Goal: Task Accomplishment & Management: Manage account settings

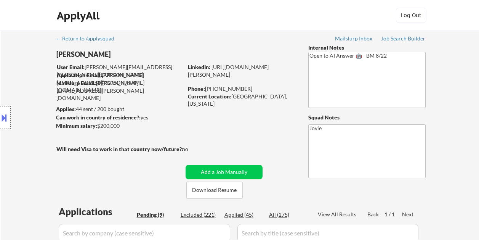
select select ""pending""
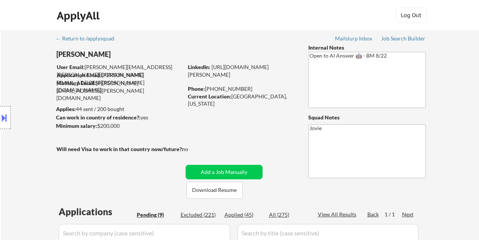
select select ""pending""
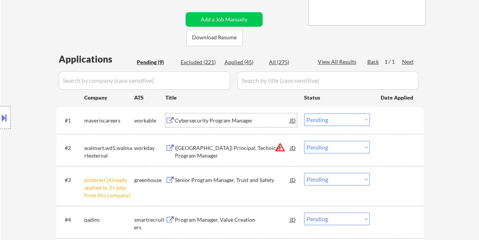
click at [396, 124] on div at bounding box center [398, 120] width 34 height 14
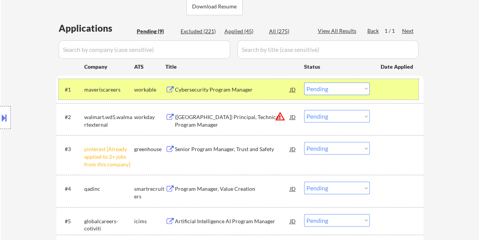
scroll to position [191, 0]
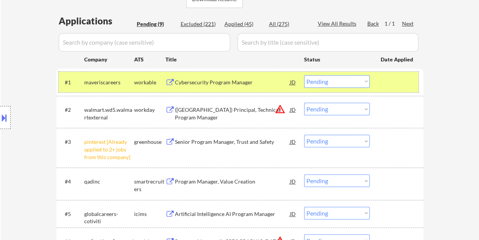
click at [410, 79] on div at bounding box center [398, 82] width 34 height 14
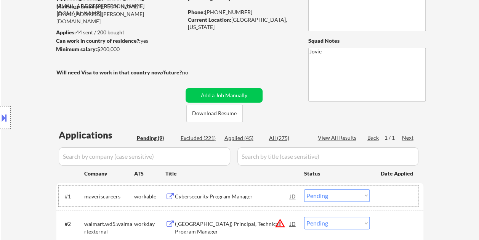
scroll to position [114, 0]
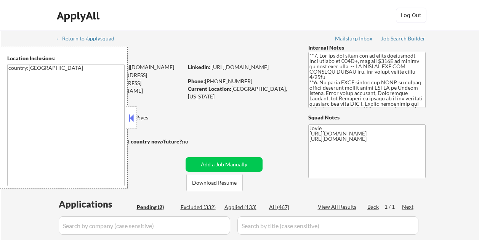
select select ""pending""
click at [136, 116] on div at bounding box center [131, 117] width 11 height 23
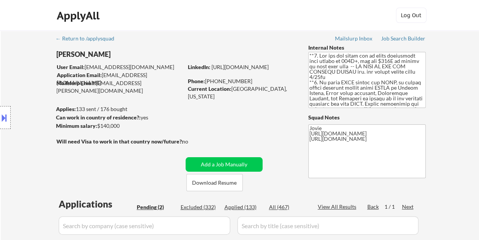
click at [224, 117] on div "← Return to /applysquad Mailslurp Inbox Job Search Builder Chanel Perez User Em…" at bounding box center [240, 191] width 381 height 320
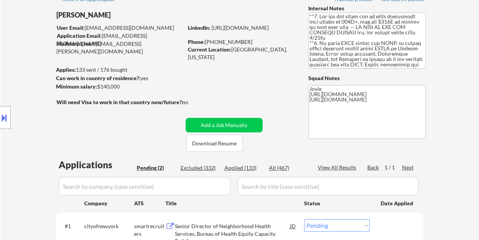
scroll to position [38, 0]
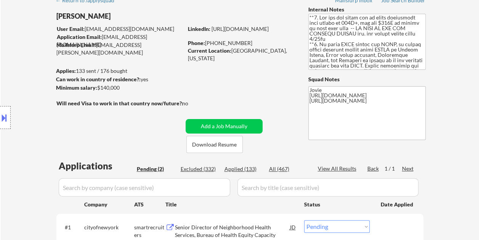
click at [454, 67] on div "← Return to /applysquad Mailslurp Inbox Job Search Builder Chanel Perez User Em…" at bounding box center [240, 155] width 479 height 326
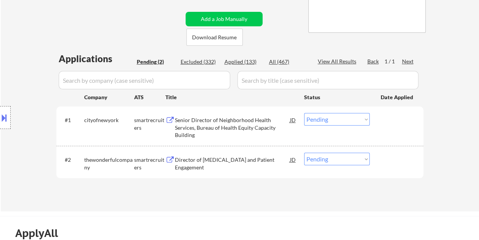
scroll to position [153, 0]
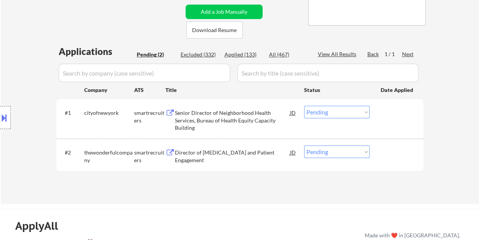
click at [209, 116] on div "Senior Director of Neighborhood Health Services, Bureau of Health Equity Capaci…" at bounding box center [232, 120] width 115 height 23
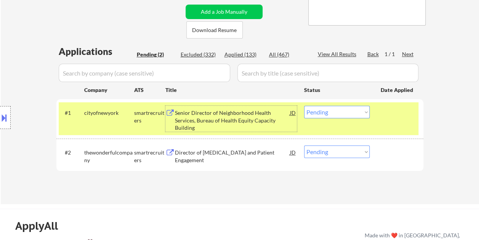
click at [365, 111] on select "Choose an option... Pending Applied Excluded (Questions) Excluded (Expired) Exc…" at bounding box center [337, 112] width 66 height 13
click at [304, 106] on select "Choose an option... Pending Applied Excluded (Questions) Excluded (Expired) Exc…" at bounding box center [337, 112] width 66 height 13
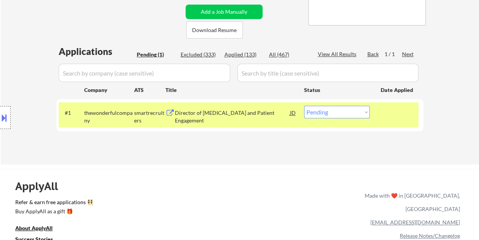
click at [407, 110] on div at bounding box center [398, 113] width 34 height 14
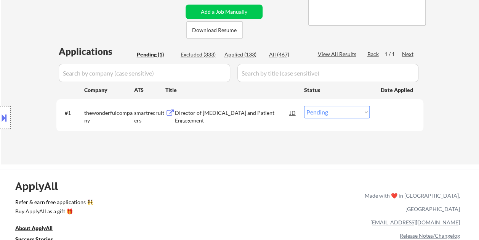
click at [402, 111] on div at bounding box center [398, 113] width 34 height 14
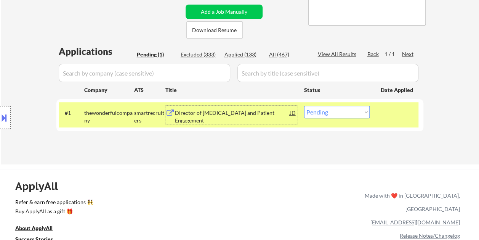
click at [263, 115] on div "Director of Health Coaching and Patient Engagement" at bounding box center [232, 116] width 115 height 15
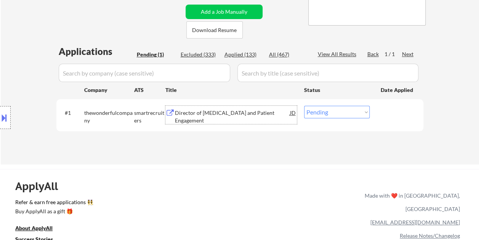
click at [363, 111] on select "Choose an option... Pending Applied Excluded (Questions) Excluded (Expired) Exc…" at bounding box center [337, 112] width 66 height 13
select select ""excluded__bad_match_""
click at [304, 106] on select "Choose an option... Pending Applied Excluded (Questions) Excluded (Expired) Exc…" at bounding box center [337, 112] width 66 height 13
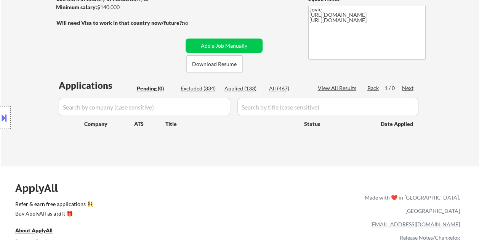
scroll to position [114, 0]
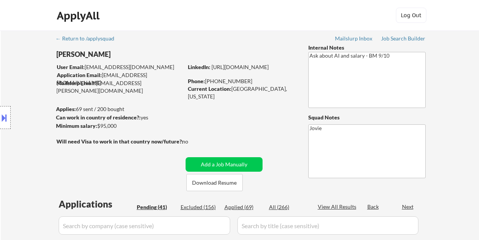
select select ""pending""
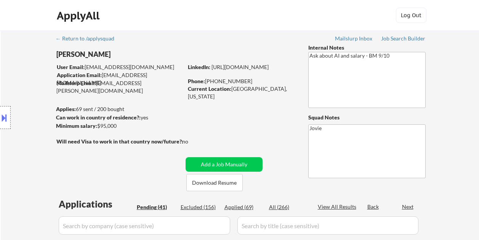
select select ""pending""
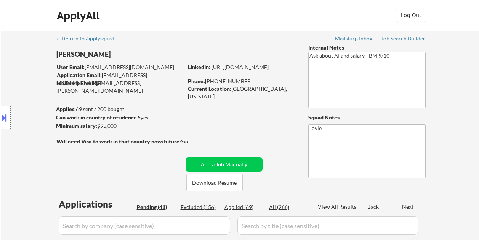
select select ""pending""
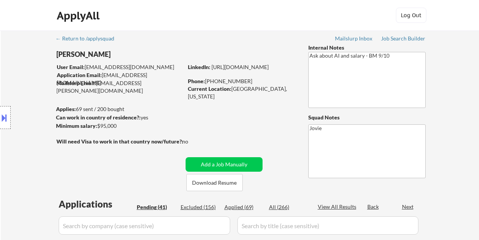
select select ""pending""
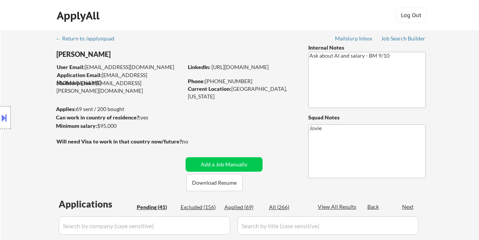
select select ""pending""
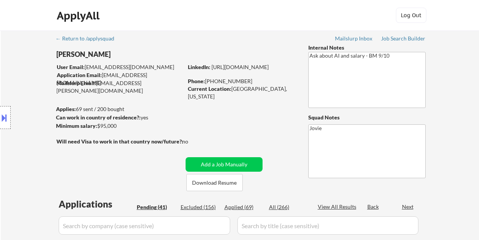
select select ""pending""
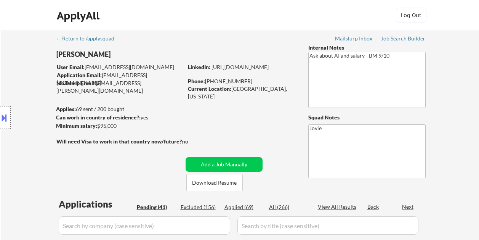
select select ""pending""
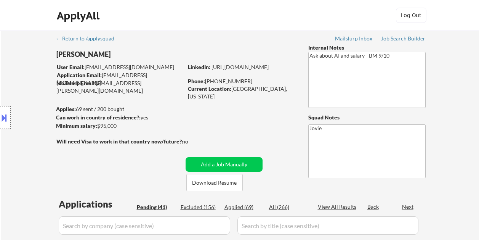
select select ""pending""
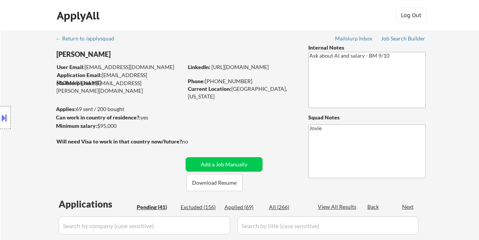
select select ""pending""
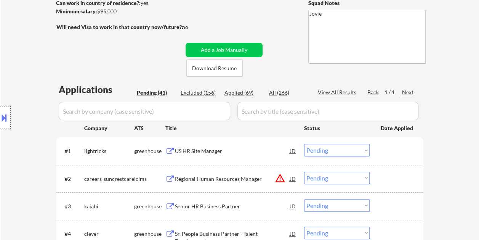
scroll to position [153, 0]
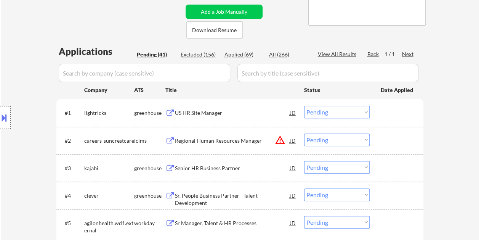
click at [392, 111] on div at bounding box center [398, 113] width 34 height 14
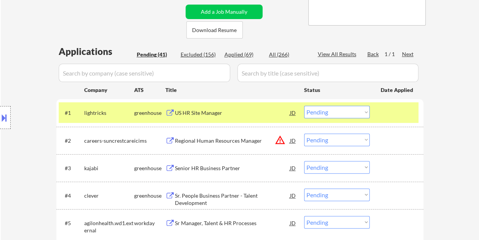
click at [190, 114] on div "US HR Site Manager" at bounding box center [232, 113] width 115 height 8
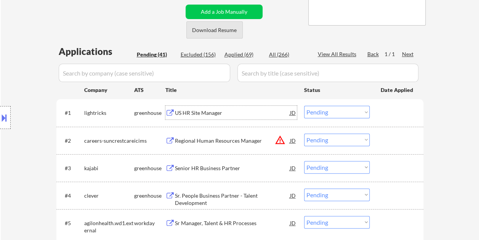
click at [222, 29] on button "Download Resume" at bounding box center [214, 29] width 56 height 17
drag, startPoint x: 391, startPoint y: 109, endPoint x: 375, endPoint y: 113, distance: 16.5
click at [391, 110] on div at bounding box center [398, 113] width 34 height 14
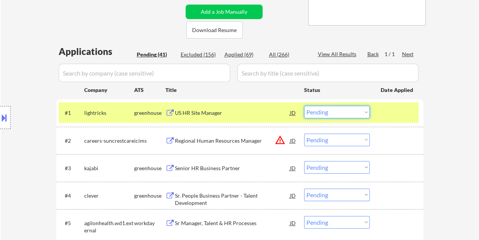
click at [368, 113] on select "Choose an option... Pending Applied Excluded (Questions) Excluded (Expired) Exc…" at bounding box center [337, 112] width 66 height 13
click at [304, 106] on select "Choose an option... Pending Applied Excluded (Questions) Excluded (Expired) Exc…" at bounding box center [337, 112] width 66 height 13
select select ""pending""
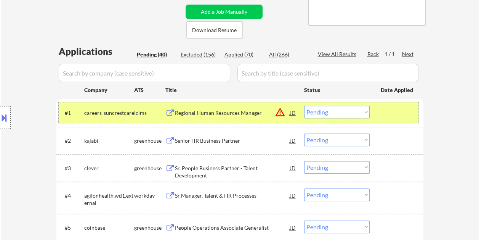
click at [389, 111] on div at bounding box center [398, 113] width 34 height 14
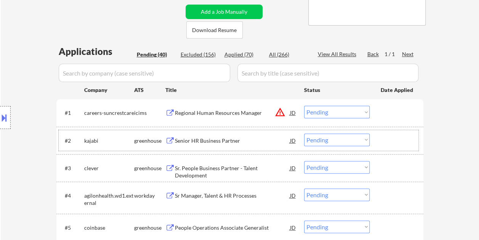
click at [392, 144] on div at bounding box center [398, 140] width 34 height 14
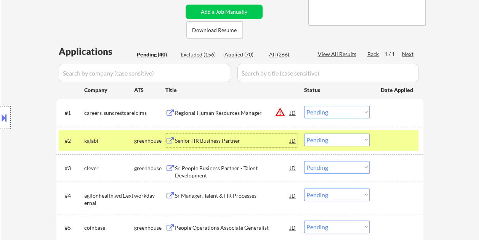
click at [196, 144] on div "Senior HR Business Partner" at bounding box center [232, 141] width 115 height 8
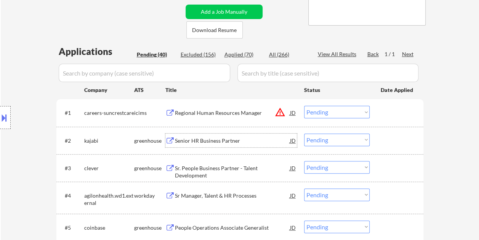
drag, startPoint x: 383, startPoint y: 146, endPoint x: 381, endPoint y: 143, distance: 4.0
click at [383, 146] on div at bounding box center [398, 140] width 34 height 14
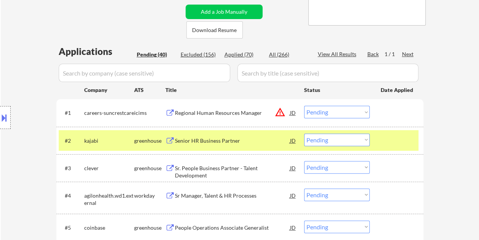
click at [362, 137] on select "Choose an option... Pending Applied Excluded (Questions) Excluded (Expired) Exc…" at bounding box center [337, 139] width 66 height 13
click at [304, 133] on select "Choose an option... Pending Applied Excluded (Questions) Excluded (Expired) Exc…" at bounding box center [337, 139] width 66 height 13
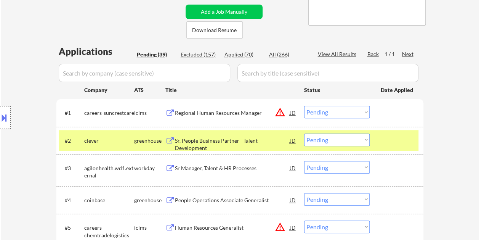
click at [393, 138] on div at bounding box center [398, 140] width 34 height 14
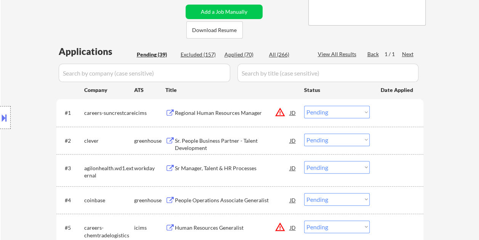
click at [398, 147] on div "#2 clever greenhouse Sr. People Business Partner - Talent Development JD warnin…" at bounding box center [239, 140] width 360 height 21
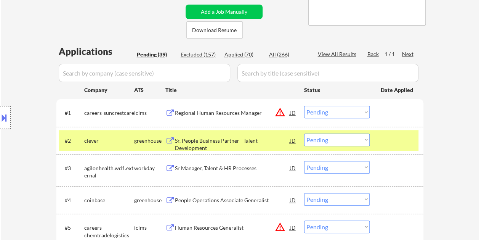
click at [242, 142] on div "Sr. People Business Partner - Talent Development" at bounding box center [232, 144] width 115 height 15
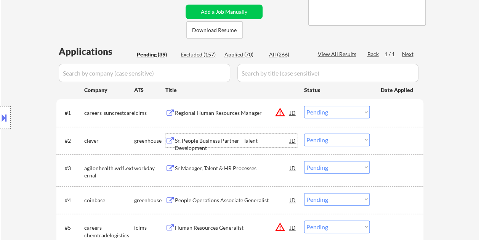
drag, startPoint x: 395, startPoint y: 133, endPoint x: 384, endPoint y: 139, distance: 12.6
click at [395, 133] on div at bounding box center [398, 140] width 34 height 14
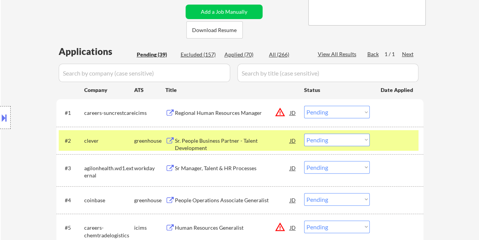
click at [366, 140] on select "Choose an option... Pending Applied Excluded (Questions) Excluded (Expired) Exc…" at bounding box center [337, 139] width 66 height 13
click at [304, 133] on select "Choose an option... Pending Applied Excluded (Questions) Excluded (Expired) Exc…" at bounding box center [337, 139] width 66 height 13
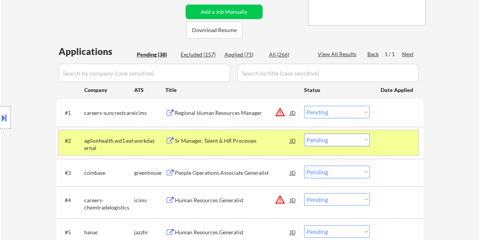
click at [403, 142] on div at bounding box center [398, 140] width 34 height 14
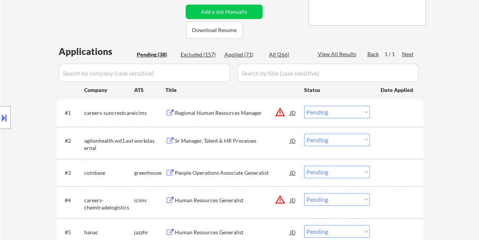
scroll to position [191, 0]
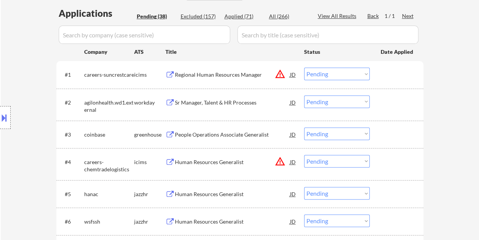
click at [383, 98] on div at bounding box center [398, 102] width 34 height 14
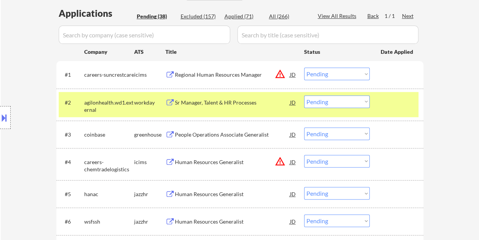
click at [201, 100] on div "Sr Manager, Talent & HR Processes" at bounding box center [232, 103] width 115 height 8
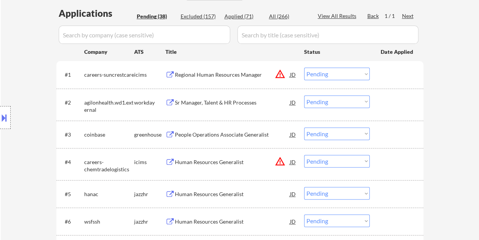
click at [8, 116] on button at bounding box center [4, 117] width 8 height 13
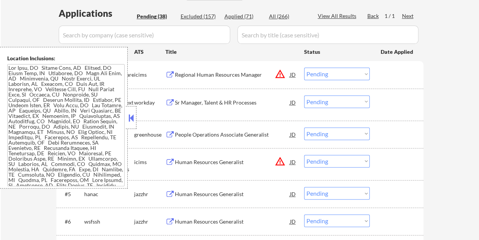
click at [130, 121] on button at bounding box center [131, 117] width 8 height 11
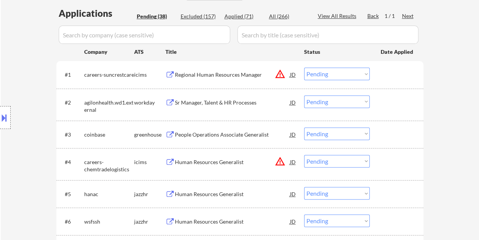
click at [397, 105] on div at bounding box center [398, 102] width 34 height 14
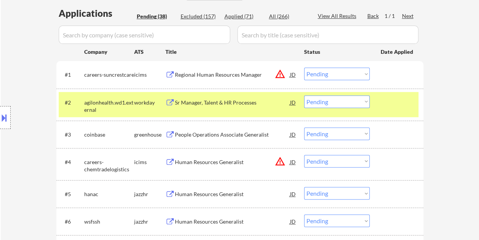
click at [366, 103] on select "Choose an option... Pending Applied Excluded (Questions) Excluded (Expired) Exc…" at bounding box center [337, 101] width 66 height 13
click at [304, 95] on select "Choose an option... Pending Applied Excluded (Questions) Excluded (Expired) Exc…" at bounding box center [337, 101] width 66 height 13
select select ""pending""
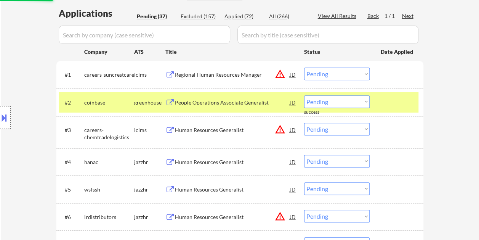
click at [395, 101] on div at bounding box center [398, 102] width 34 height 14
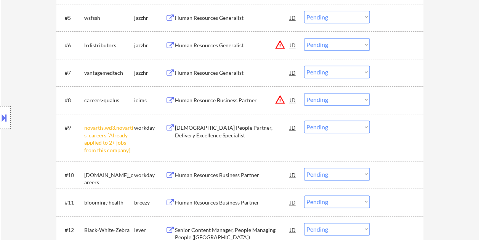
scroll to position [381, 0]
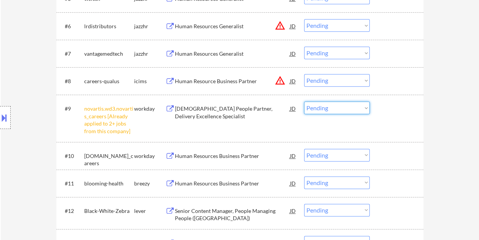
click at [365, 110] on select "Choose an option... Pending Applied Excluded (Questions) Excluded (Expired) Exc…" at bounding box center [337, 107] width 66 height 13
click at [304, 101] on select "Choose an option... Pending Applied Excluded (Questions) Excluded (Expired) Exc…" at bounding box center [337, 107] width 66 height 13
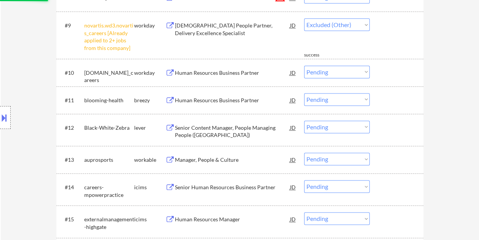
scroll to position [458, 0]
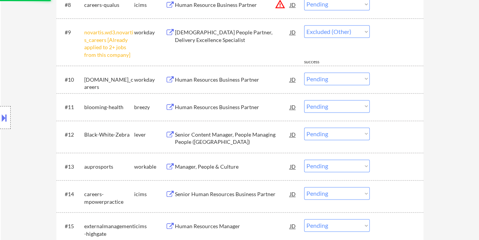
select select ""pending""
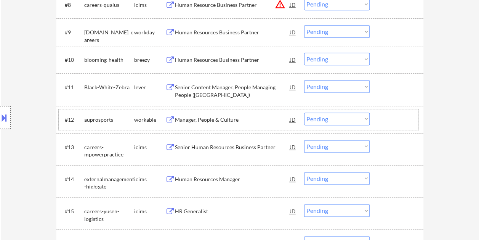
click at [386, 124] on div at bounding box center [398, 120] width 34 height 14
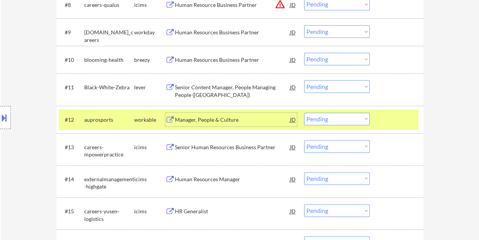
click at [193, 121] on div "Manager, People & Culture" at bounding box center [232, 120] width 115 height 8
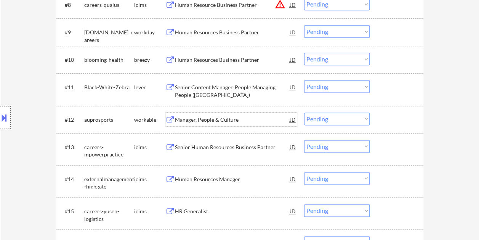
click at [380, 123] on div "#12 auprosports workable Manager, People & Culture JD warning_amber Choose an o…" at bounding box center [239, 119] width 360 height 21
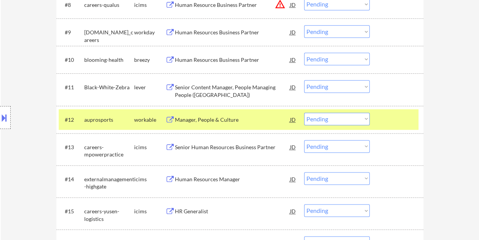
click at [366, 119] on select "Choose an option... Pending Applied Excluded (Questions) Excluded (Expired) Exc…" at bounding box center [337, 119] width 66 height 13
click at [304, 113] on select "Choose an option... Pending Applied Excluded (Questions) Excluded (Expired) Exc…" at bounding box center [337, 119] width 66 height 13
select select ""pending""
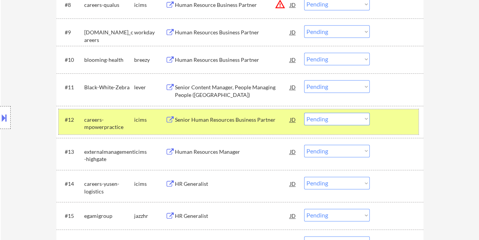
click at [389, 127] on div "#12 careers-mpowerpractice icims Senior Human Resources Business Partner JD war…" at bounding box center [239, 121] width 360 height 25
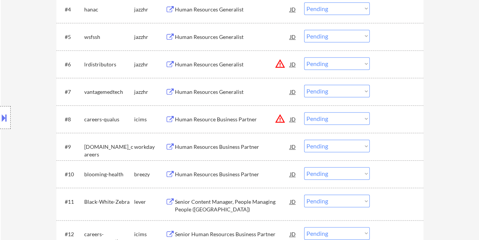
scroll to position [387, 0]
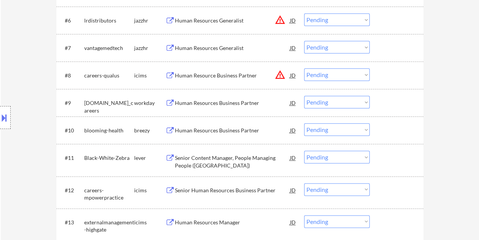
click at [382, 97] on div at bounding box center [398, 103] width 34 height 14
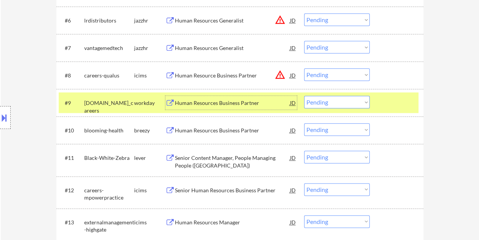
click at [236, 102] on div "Human Resources Business Partner" at bounding box center [232, 103] width 115 height 8
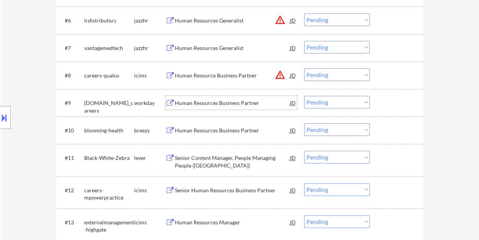
click at [8, 116] on div at bounding box center [5, 117] width 11 height 23
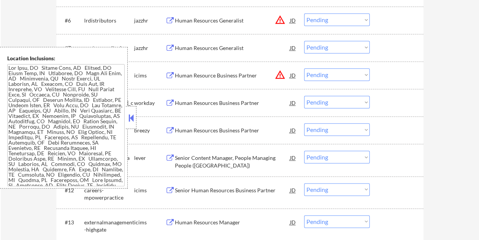
drag, startPoint x: 130, startPoint y: 119, endPoint x: 128, endPoint y: 116, distance: 4.3
click at [130, 118] on button at bounding box center [131, 117] width 8 height 11
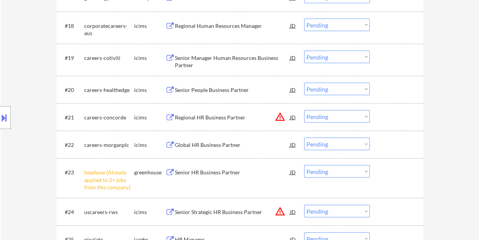
scroll to position [370, 0]
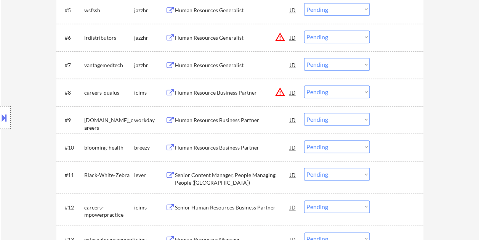
click at [357, 118] on select "Choose an option... Pending Applied Excluded (Questions) Excluded (Expired) Exc…" at bounding box center [337, 119] width 66 height 13
click at [304, 113] on select "Choose an option... Pending Applied Excluded (Questions) Excluded (Expired) Exc…" at bounding box center [337, 119] width 66 height 13
select select ""pending""
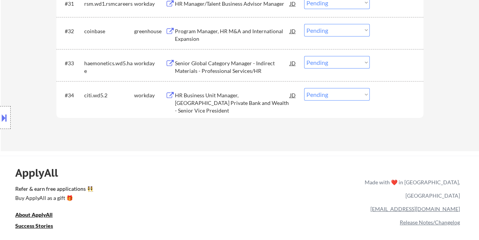
scroll to position [1135, 0]
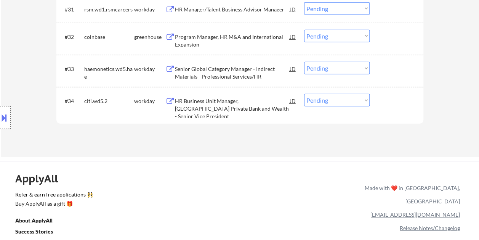
click at [399, 103] on div at bounding box center [398, 101] width 34 height 14
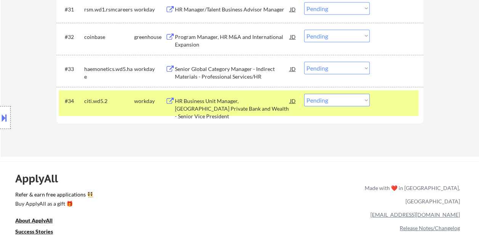
click at [219, 104] on div "HR Business Unit Manager, [GEOGRAPHIC_DATA] Private Bank and Wealth - Senior Vi…" at bounding box center [232, 108] width 115 height 23
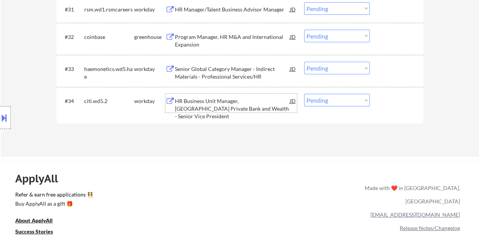
drag, startPoint x: 400, startPoint y: 109, endPoint x: 378, endPoint y: 104, distance: 22.2
click at [400, 108] on div "#34 citi.wd5.2 workday HR Business Unit Manager, [GEOGRAPHIC_DATA] Private Bank…" at bounding box center [239, 102] width 360 height 25
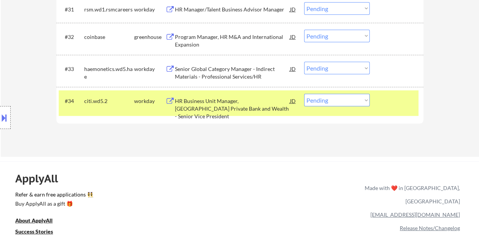
click at [366, 101] on select "Choose an option... Pending Applied Excluded (Questions) Excluded (Expired) Exc…" at bounding box center [337, 100] width 66 height 13
select select ""excluded__expired_""
click at [304, 94] on select "Choose an option... Pending Applied Excluded (Questions) Excluded (Expired) Exc…" at bounding box center [337, 100] width 66 height 13
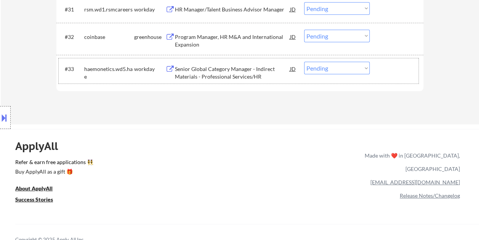
click at [387, 72] on div at bounding box center [398, 69] width 34 height 14
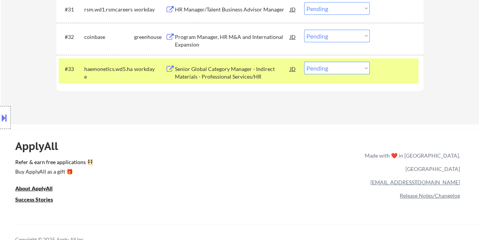
click at [264, 66] on div "Senior Global Category Manager - Indirect Materials - Professional Services/HR" at bounding box center [232, 72] width 115 height 15
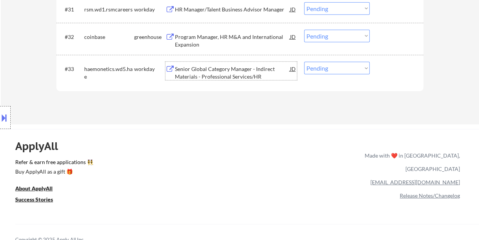
click at [387, 70] on div at bounding box center [398, 69] width 34 height 14
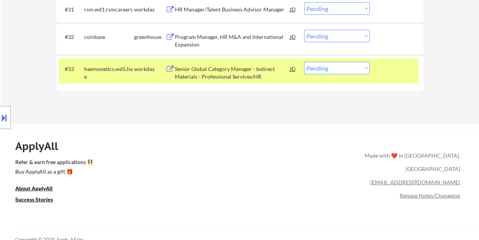
click at [366, 69] on select "Choose an option... Pending Applied Excluded (Questions) Excluded (Expired) Exc…" at bounding box center [337, 68] width 66 height 13
click at [353, 67] on select "Choose an option... Pending Applied Excluded (Questions) Excluded (Expired) Exc…" at bounding box center [337, 68] width 66 height 13
select select ""applied""
click at [304, 62] on select "Choose an option... Pending Applied Excluded (Questions) Excluded (Expired) Exc…" at bounding box center [337, 68] width 66 height 13
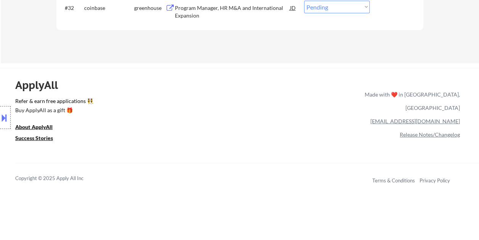
scroll to position [1096, 0]
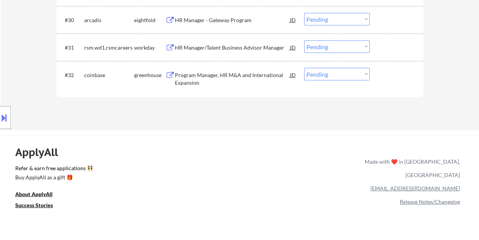
click at [397, 42] on div at bounding box center [398, 47] width 34 height 14
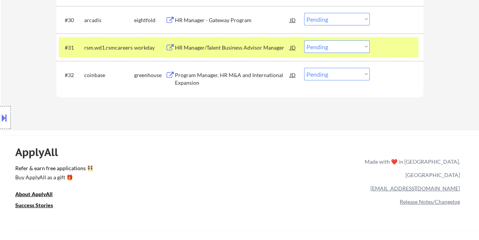
click at [262, 43] on div "HR Manager/Talent Business Advisor Manager" at bounding box center [232, 47] width 115 height 14
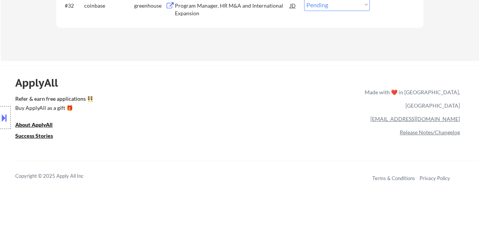
scroll to position [1135, 0]
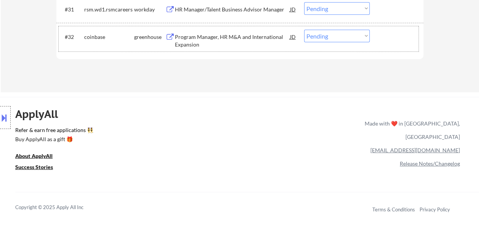
click at [398, 35] on div at bounding box center [398, 37] width 34 height 14
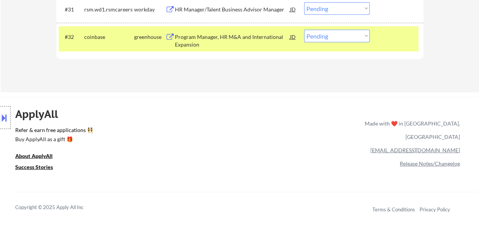
click at [203, 37] on div "Program Manager, HR M&A and International Expansion" at bounding box center [232, 40] width 115 height 15
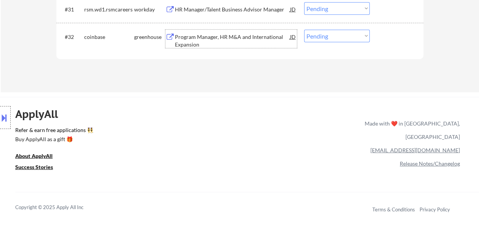
click at [386, 30] on div at bounding box center [398, 37] width 34 height 14
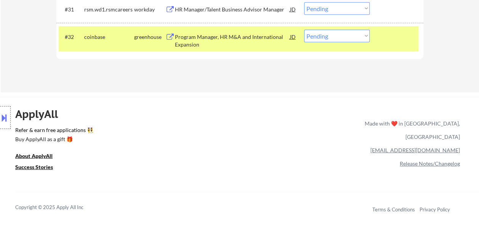
click at [365, 36] on select "Choose an option... Pending Applied Excluded (Questions) Excluded (Expired) Exc…" at bounding box center [337, 36] width 66 height 13
select select ""excluded__expired_""
click at [304, 30] on select "Choose an option... Pending Applied Excluded (Questions) Excluded (Expired) Exc…" at bounding box center [337, 36] width 66 height 13
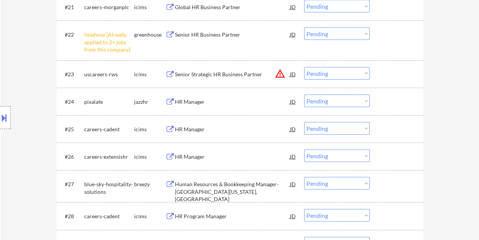
scroll to position [824, 0]
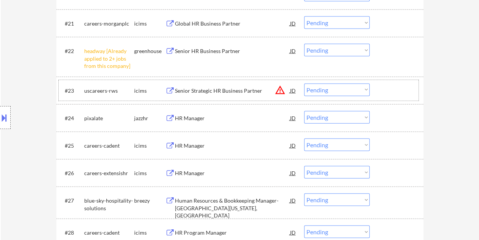
click at [385, 91] on div at bounding box center [398, 91] width 34 height 14
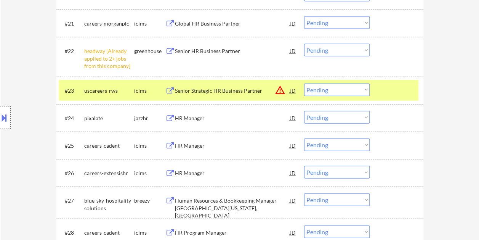
click at [209, 85] on div "Senior Strategic HR Business Partner" at bounding box center [232, 91] width 115 height 14
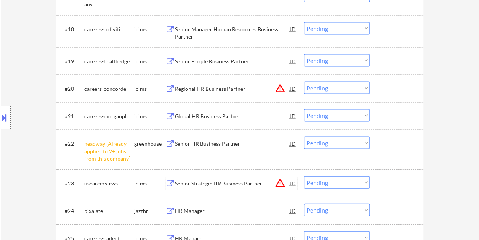
scroll to position [730, 0]
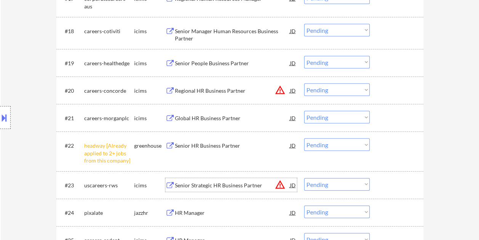
click at [366, 143] on select "Choose an option... Pending Applied Excluded (Questions) Excluded (Expired) Exc…" at bounding box center [337, 144] width 66 height 13
click at [304, 138] on select "Choose an option... Pending Applied Excluded (Questions) Excluded (Expired) Exc…" at bounding box center [337, 144] width 66 height 13
select select ""pending""
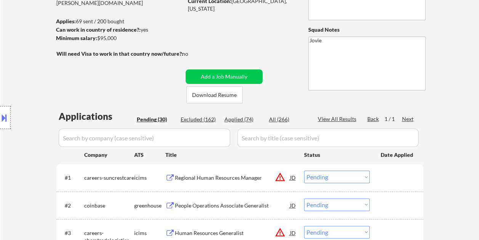
scroll to position [114, 0]
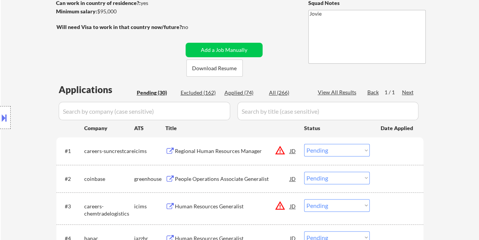
click at [391, 183] on div at bounding box center [398, 179] width 34 height 14
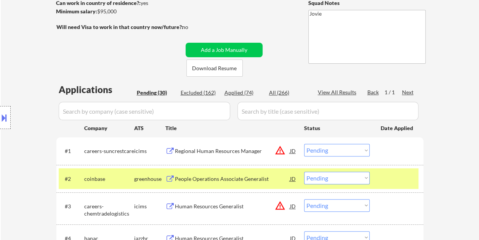
click at [214, 175] on div "People Operations Associate Generalist" at bounding box center [232, 179] width 115 height 8
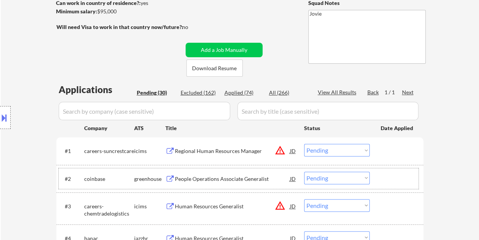
click at [380, 179] on div "#2 coinbase greenhouse People Operations Associate Generalist JD warning_amber …" at bounding box center [239, 178] width 360 height 21
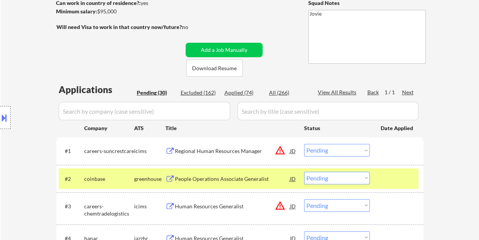
click at [363, 178] on select "Choose an option... Pending Applied Excluded (Questions) Excluded (Expired) Exc…" at bounding box center [337, 178] width 66 height 13
click at [304, 172] on select "Choose an option... Pending Applied Excluded (Questions) Excluded (Expired) Exc…" at bounding box center [337, 178] width 66 height 13
select select ""pending""
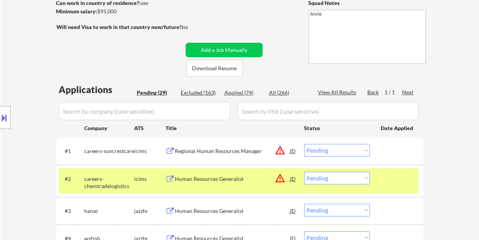
click at [383, 179] on div at bounding box center [398, 179] width 34 height 14
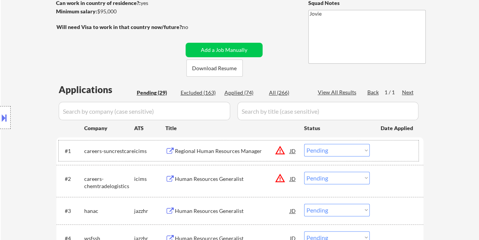
click at [381, 153] on div at bounding box center [398, 151] width 34 height 14
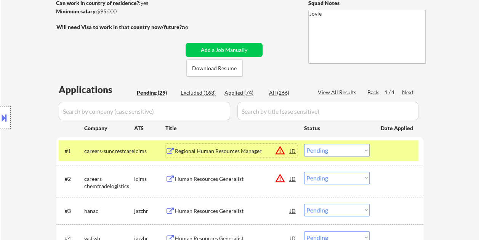
click at [198, 147] on div "Regional Human Resources Manager" at bounding box center [232, 151] width 115 height 8
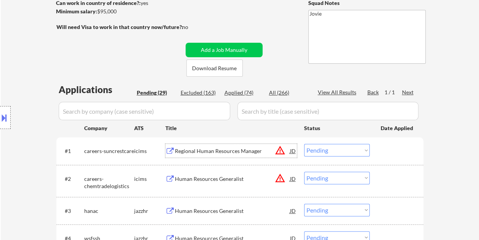
drag, startPoint x: 385, startPoint y: 153, endPoint x: 370, endPoint y: 149, distance: 15.6
click at [384, 153] on div at bounding box center [398, 151] width 34 height 14
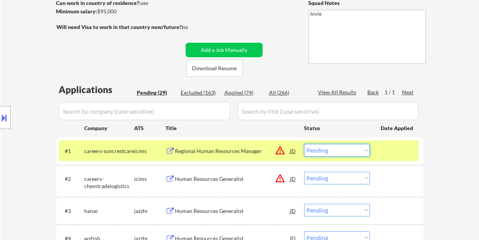
drag, startPoint x: 367, startPoint y: 148, endPoint x: 366, endPoint y: 143, distance: 5.0
click at [367, 148] on select "Choose an option... Pending Applied Excluded (Questions) Excluded (Expired) Exc…" at bounding box center [337, 150] width 66 height 13
click at [304, 144] on select "Choose an option... Pending Applied Excluded (Questions) Excluded (Expired) Exc…" at bounding box center [337, 150] width 66 height 13
select select ""pending""
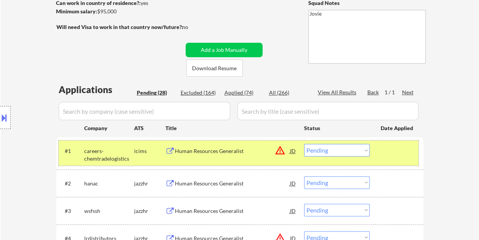
click at [400, 148] on div at bounding box center [398, 151] width 34 height 14
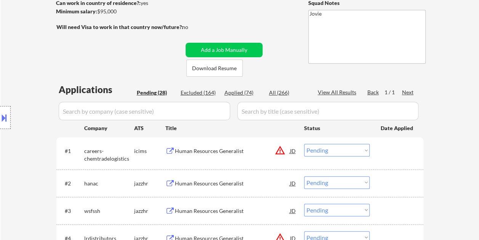
click at [400, 150] on div at bounding box center [398, 151] width 34 height 14
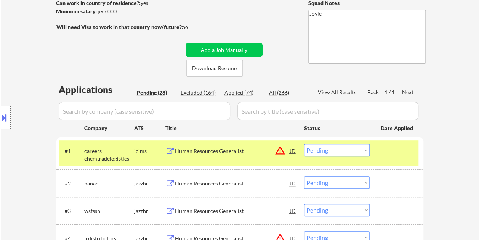
click at [244, 147] on div "Human Resources Generalist" at bounding box center [232, 151] width 115 height 8
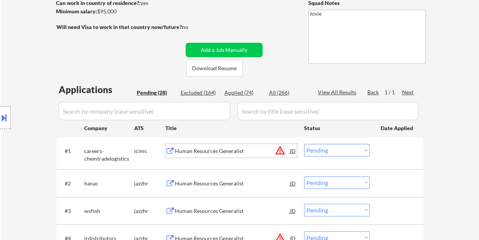
click at [393, 147] on div at bounding box center [398, 151] width 34 height 14
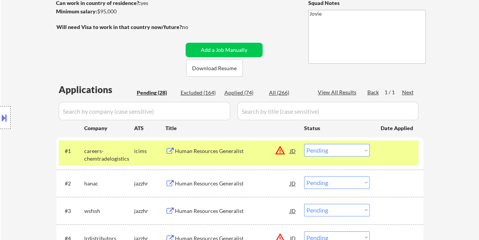
click at [394, 147] on div at bounding box center [398, 151] width 34 height 14
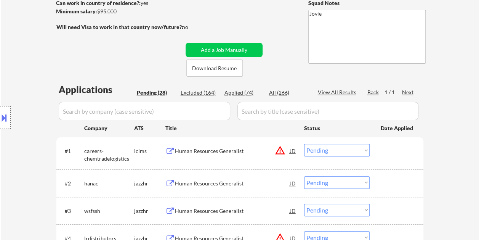
click at [412, 151] on div at bounding box center [398, 151] width 34 height 14
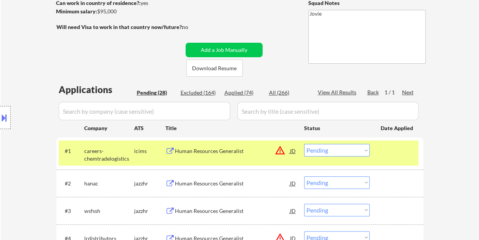
click at [231, 147] on div "Human Resources Generalist" at bounding box center [232, 151] width 115 height 8
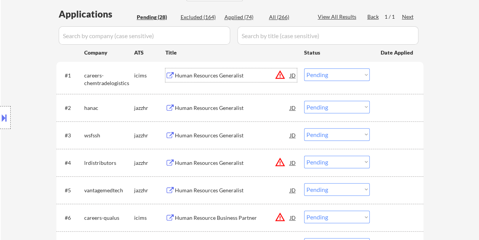
scroll to position [191, 0]
click at [400, 220] on div at bounding box center [398, 217] width 34 height 14
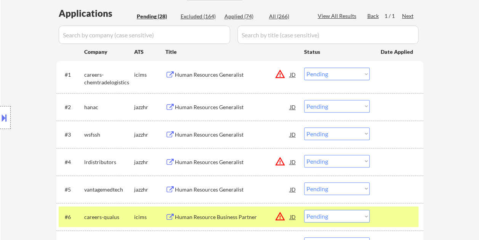
click at [207, 216] on div "Human Resource Business Partner" at bounding box center [232, 217] width 115 height 8
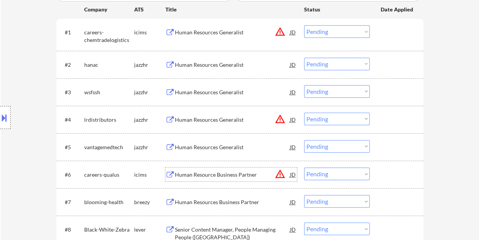
scroll to position [229, 0]
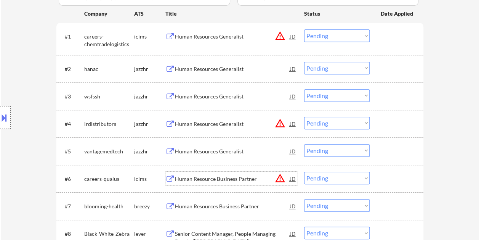
click at [395, 180] on div at bounding box center [398, 179] width 34 height 14
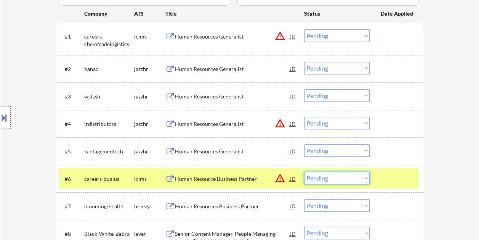
click at [366, 176] on select "Choose an option... Pending Applied Excluded (Questions) Excluded (Expired) Exc…" at bounding box center [337, 178] width 66 height 13
click at [304, 172] on select "Choose an option... Pending Applied Excluded (Questions) Excluded (Expired) Exc…" at bounding box center [337, 178] width 66 height 13
select select ""pending""
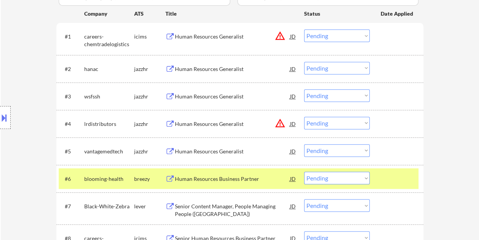
click at [402, 178] on div at bounding box center [398, 179] width 34 height 14
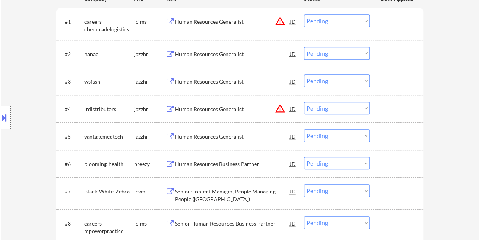
scroll to position [267, 0]
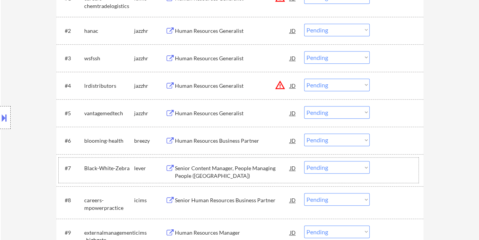
click at [392, 162] on div at bounding box center [398, 168] width 34 height 14
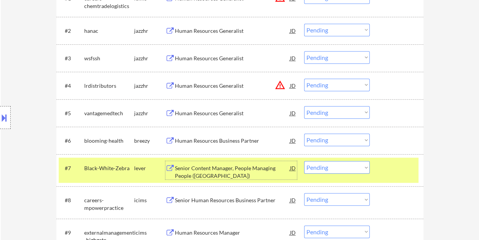
click at [201, 169] on div "Senior Content Manager, People Managing People ([GEOGRAPHIC_DATA])" at bounding box center [232, 171] width 115 height 15
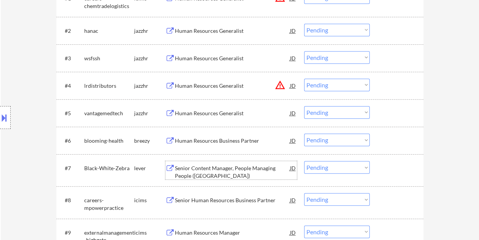
drag, startPoint x: 387, startPoint y: 177, endPoint x: 382, endPoint y: 175, distance: 6.0
click at [387, 177] on div "#7 Black-White-Zebra lever Senior Content Manager, People Managing People ([GEO…" at bounding box center [239, 170] width 360 height 25
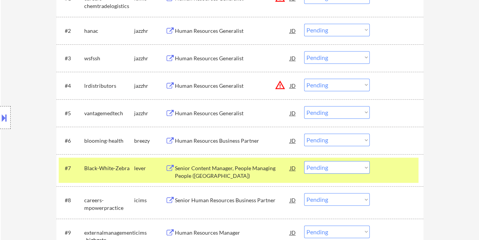
click at [369, 171] on select "Choose an option... Pending Applied Excluded (Questions) Excluded (Expired) Exc…" at bounding box center [337, 167] width 66 height 13
click at [304, 161] on select "Choose an option... Pending Applied Excluded (Questions) Excluded (Expired) Exc…" at bounding box center [337, 167] width 66 height 13
select select ""pending""
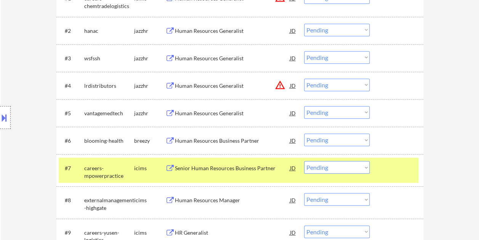
click at [400, 170] on div at bounding box center [398, 168] width 34 height 14
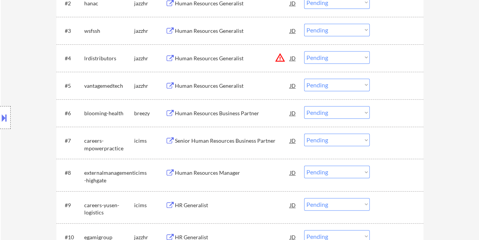
scroll to position [305, 0]
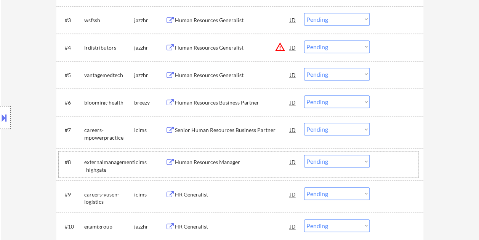
click at [399, 169] on div "#8 externalmanagement-highgate icims Human Resources Manager JD warning_amber C…" at bounding box center [239, 163] width 360 height 25
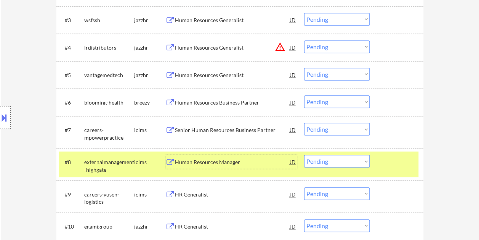
click at [216, 159] on div "Human Resources Manager" at bounding box center [232, 162] width 115 height 8
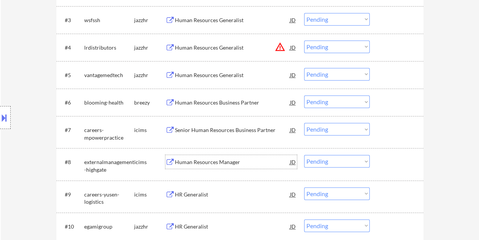
click at [394, 158] on div at bounding box center [398, 162] width 34 height 14
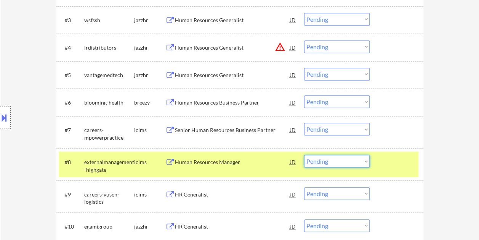
click at [365, 159] on select "Choose an option... Pending Applied Excluded (Questions) Excluded (Expired) Exc…" at bounding box center [337, 161] width 66 height 13
click at [304, 155] on select "Choose an option... Pending Applied Excluded (Questions) Excluded (Expired) Exc…" at bounding box center [337, 161] width 66 height 13
select select ""pending""
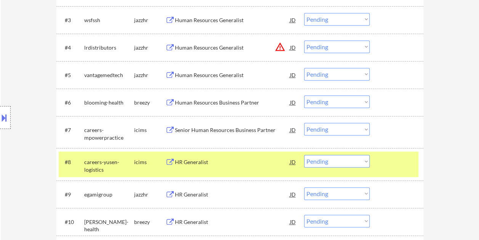
click at [382, 160] on div at bounding box center [398, 162] width 34 height 14
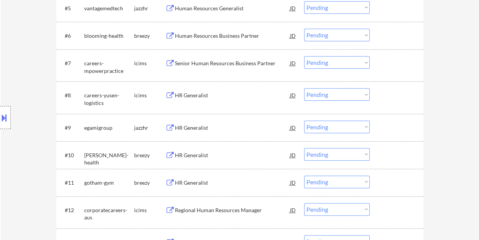
scroll to position [381, 0]
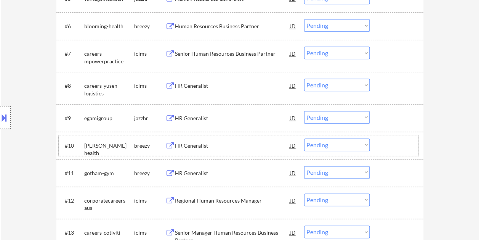
click at [382, 139] on div at bounding box center [398, 145] width 34 height 14
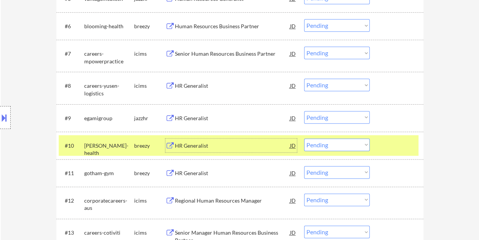
click at [257, 148] on div "HR Generalist" at bounding box center [232, 146] width 115 height 8
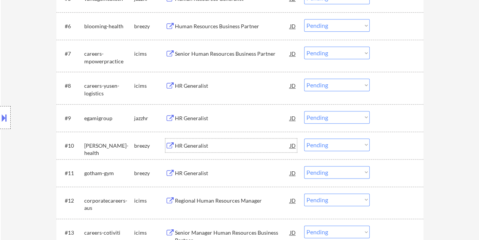
click at [387, 139] on div at bounding box center [398, 145] width 34 height 14
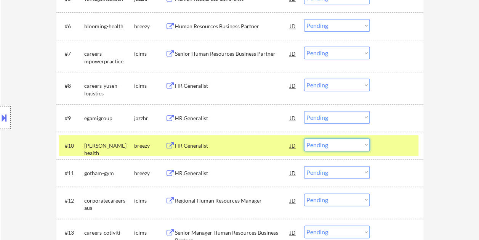
click at [368, 145] on select "Choose an option... Pending Applied Excluded (Questions) Excluded (Expired) Exc…" at bounding box center [337, 144] width 66 height 13
click at [304, 138] on select "Choose an option... Pending Applied Excluded (Questions) Excluded (Expired) Exc…" at bounding box center [337, 144] width 66 height 13
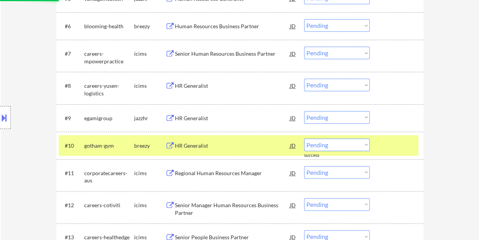
click at [384, 142] on div at bounding box center [398, 145] width 34 height 14
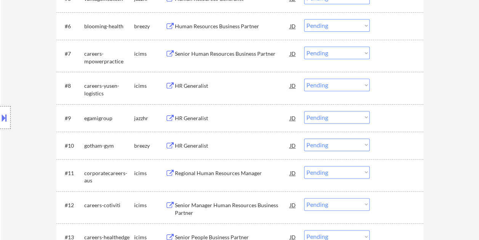
click at [390, 149] on div at bounding box center [398, 145] width 34 height 14
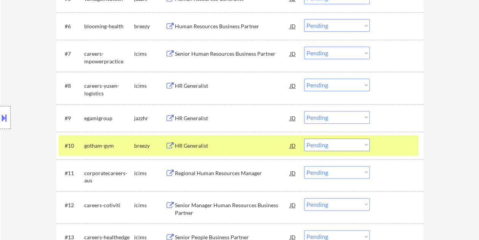
click at [251, 146] on div "HR Generalist" at bounding box center [232, 146] width 115 height 8
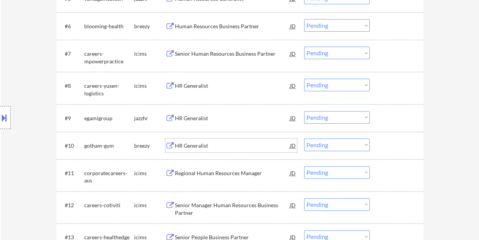
click at [391, 142] on div at bounding box center [398, 145] width 34 height 14
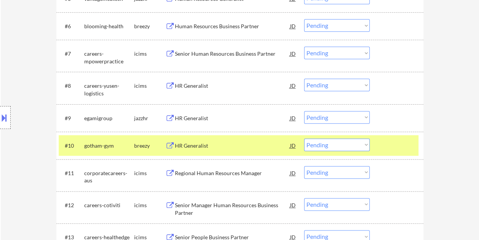
click at [366, 145] on select "Choose an option... Pending Applied Excluded (Questions) Excluded (Expired) Exc…" at bounding box center [337, 144] width 66 height 13
click at [304, 138] on select "Choose an option... Pending Applied Excluded (Questions) Excluded (Expired) Exc…" at bounding box center [337, 144] width 66 height 13
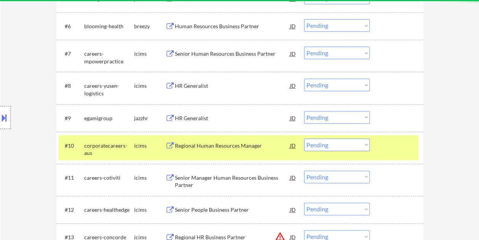
click at [379, 140] on div "#10 corporatecareers-aus icims Regional Human Resources Manager JD warning_ambe…" at bounding box center [239, 147] width 360 height 25
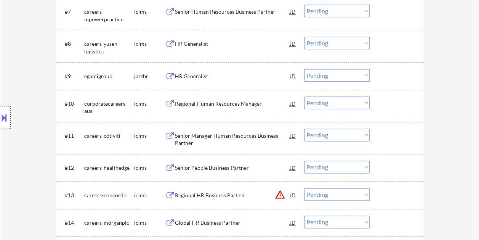
scroll to position [446, 0]
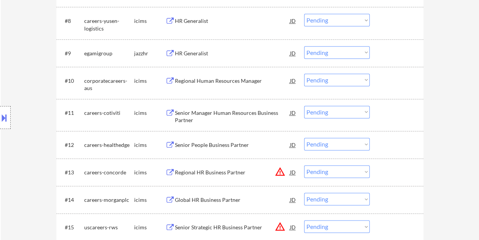
click at [406, 82] on div at bounding box center [398, 81] width 34 height 14
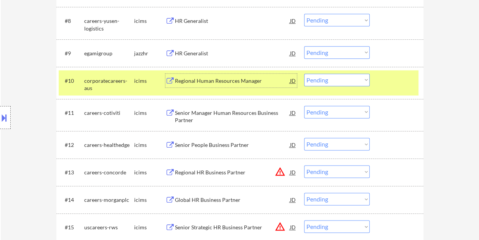
click at [233, 81] on div "Regional Human Resources Manager" at bounding box center [232, 81] width 115 height 8
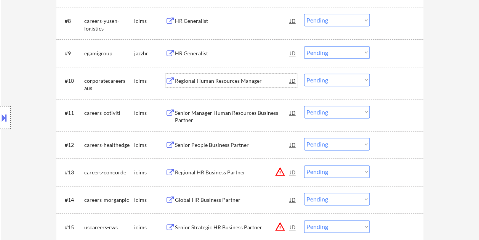
click at [379, 78] on div "#10 corporatecareers-aus icims Regional Human Resources Manager JD warning_ambe…" at bounding box center [239, 82] width 360 height 25
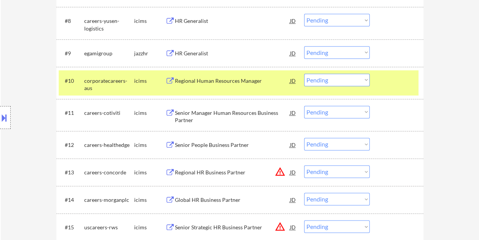
click at [357, 78] on select "Choose an option... Pending Applied Excluded (Questions) Excluded (Expired) Exc…" at bounding box center [337, 80] width 66 height 13
click at [304, 74] on select "Choose an option... Pending Applied Excluded (Questions) Excluded (Expired) Exc…" at bounding box center [337, 80] width 66 height 13
select select ""pending""
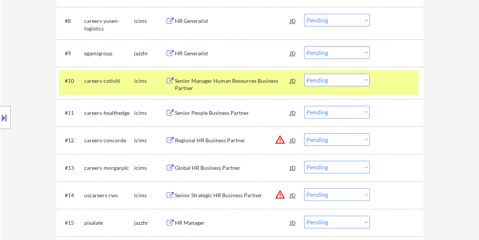
click at [390, 78] on div at bounding box center [398, 81] width 34 height 14
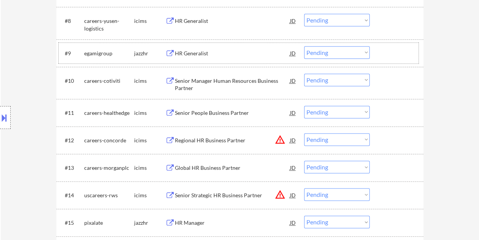
click at [381, 50] on div at bounding box center [398, 53] width 34 height 14
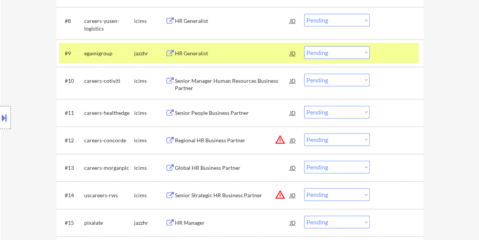
click at [221, 56] on div "HR Generalist" at bounding box center [232, 53] width 115 height 14
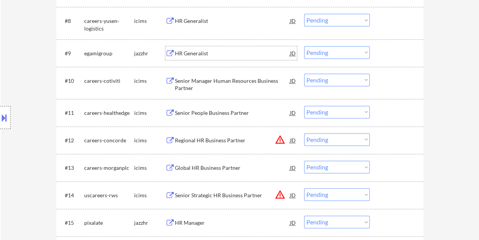
click at [387, 55] on div at bounding box center [398, 53] width 34 height 14
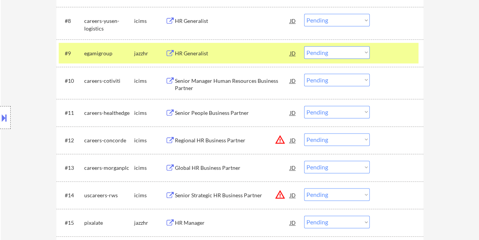
click at [366, 51] on select "Choose an option... Pending Applied Excluded (Questions) Excluded (Expired) Exc…" at bounding box center [337, 52] width 66 height 13
click at [304, 46] on select "Choose an option... Pending Applied Excluded (Questions) Excluded (Expired) Exc…" at bounding box center [337, 52] width 66 height 13
select select ""pending""
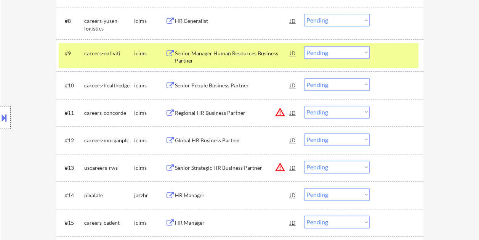
click at [398, 54] on div at bounding box center [398, 53] width 34 height 14
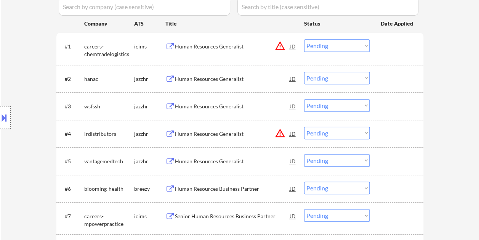
scroll to position [228, 0]
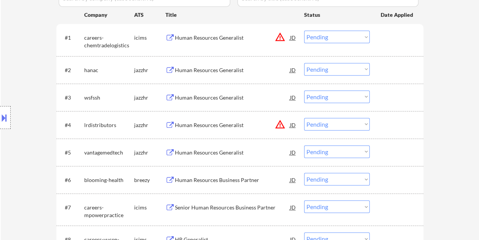
click at [390, 72] on div at bounding box center [398, 70] width 34 height 14
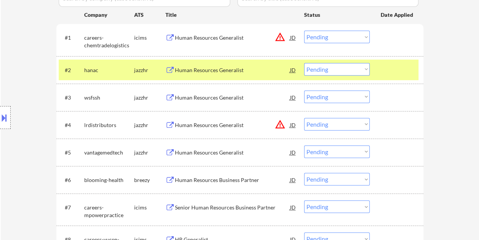
click at [248, 69] on div "Human Resources Generalist" at bounding box center [232, 70] width 115 height 8
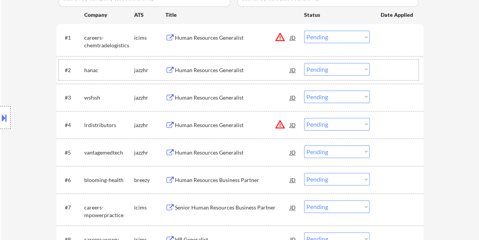
drag, startPoint x: 388, startPoint y: 67, endPoint x: 371, endPoint y: 70, distance: 17.8
click at [387, 67] on div at bounding box center [398, 70] width 34 height 14
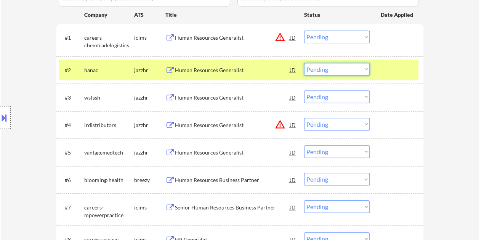
click at [367, 69] on select "Choose an option... Pending Applied Excluded (Questions) Excluded (Expired) Exc…" at bounding box center [337, 69] width 66 height 13
click at [304, 63] on select "Choose an option... Pending Applied Excluded (Questions) Excluded (Expired) Exc…" at bounding box center [337, 69] width 66 height 13
select select ""pending""
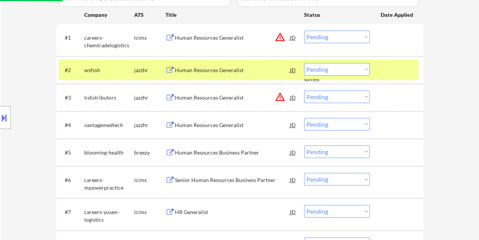
click at [387, 67] on div at bounding box center [398, 70] width 34 height 14
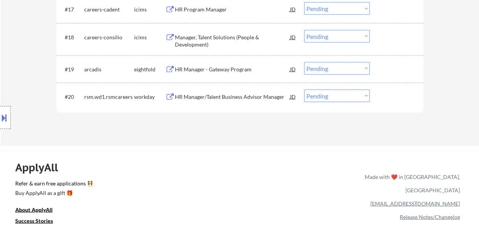
scroll to position [696, 0]
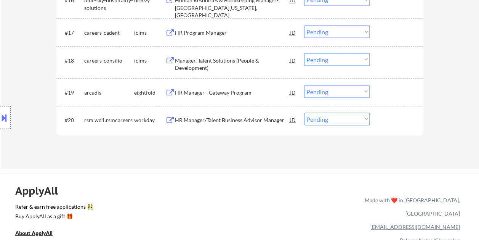
click at [391, 120] on div at bounding box center [398, 120] width 34 height 14
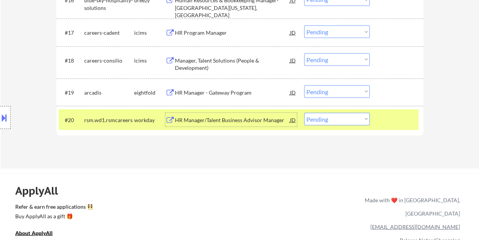
click at [234, 114] on div "HR Manager/Talent Business Advisor Manager" at bounding box center [232, 120] width 115 height 14
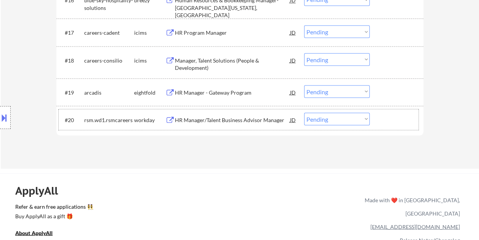
click at [399, 117] on div at bounding box center [398, 120] width 34 height 14
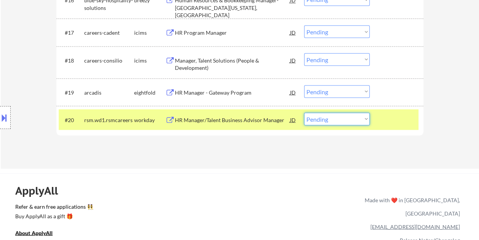
click at [365, 119] on select "Choose an option... Pending Applied Excluded (Questions) Excluded (Expired) Exc…" at bounding box center [337, 119] width 66 height 13
select select ""excluded""
click at [304, 113] on select "Choose an option... Pending Applied Excluded (Questions) Excluded (Expired) Exc…" at bounding box center [337, 119] width 66 height 13
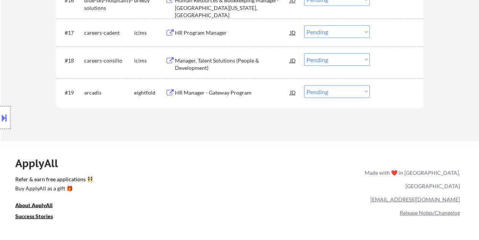
click at [381, 93] on div at bounding box center [398, 92] width 34 height 14
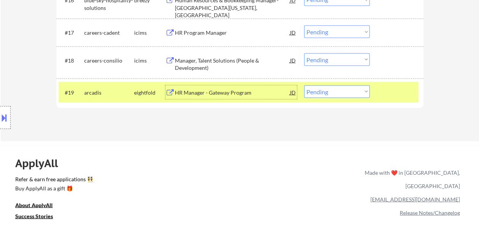
click at [230, 87] on div "HR Manager - Gateway Program" at bounding box center [232, 92] width 115 height 14
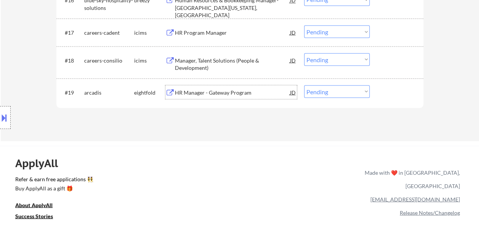
click at [387, 89] on div at bounding box center [398, 92] width 34 height 14
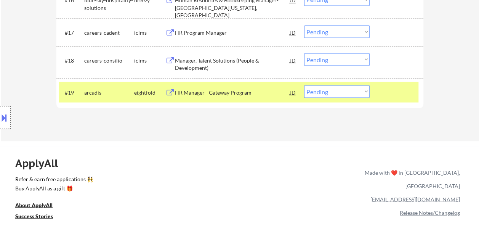
click at [364, 92] on select "Choose an option... Pending Applied Excluded (Questions) Excluded (Expired) Exc…" at bounding box center [337, 91] width 66 height 13
select select ""excluded""
click at [304, 85] on select "Choose an option... Pending Applied Excluded (Questions) Excluded (Expired) Exc…" at bounding box center [337, 91] width 66 height 13
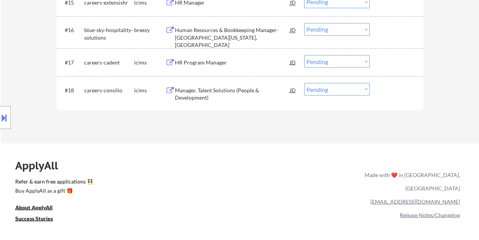
scroll to position [638, 0]
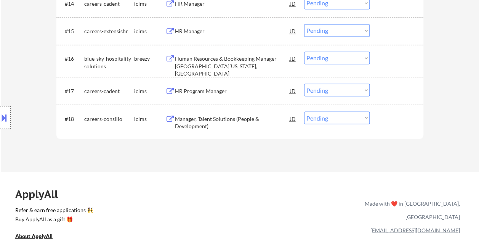
click at [396, 119] on div at bounding box center [398, 118] width 34 height 14
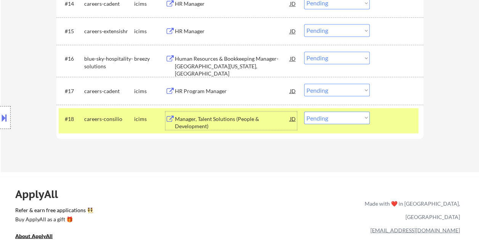
click at [198, 116] on div "Manager, Talent Solutions (People & Development)" at bounding box center [232, 122] width 115 height 15
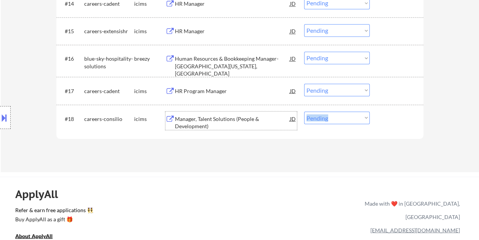
click at [379, 124] on div "#18 careers-consilio icims Manager, Talent Solutions (People & Development) JD …" at bounding box center [239, 120] width 360 height 25
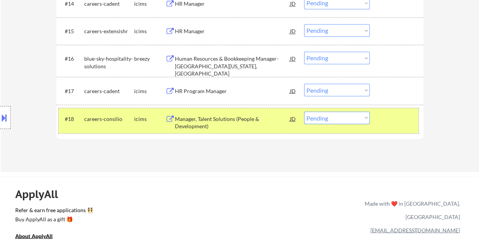
click at [381, 117] on div at bounding box center [398, 118] width 34 height 14
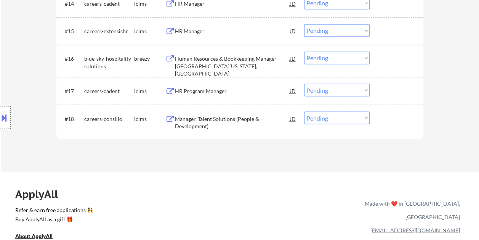
click at [383, 118] on div at bounding box center [398, 118] width 34 height 14
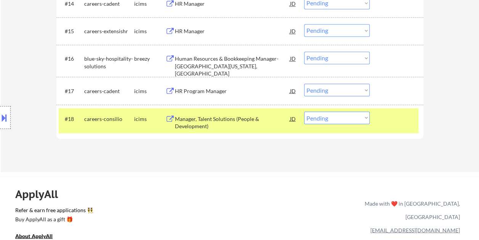
click at [367, 117] on select "Choose an option... Pending Applied Excluded (Questions) Excluded (Expired) Exc…" at bounding box center [337, 117] width 66 height 13
select select ""excluded__expired_""
click at [304, 111] on select "Choose an option... Pending Applied Excluded (Questions) Excluded (Expired) Exc…" at bounding box center [337, 117] width 66 height 13
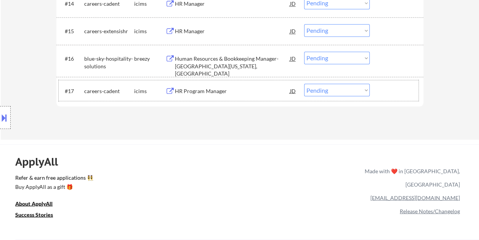
click at [410, 88] on div at bounding box center [398, 91] width 34 height 14
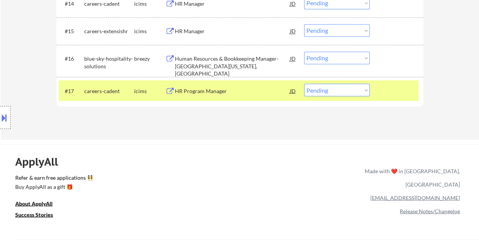
click at [409, 88] on div at bounding box center [398, 91] width 34 height 14
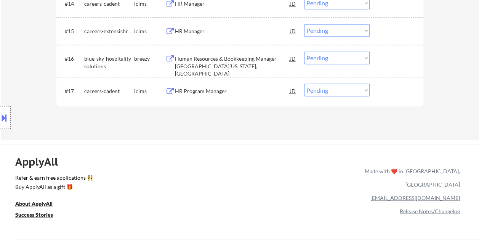
click at [406, 88] on div at bounding box center [398, 91] width 34 height 14
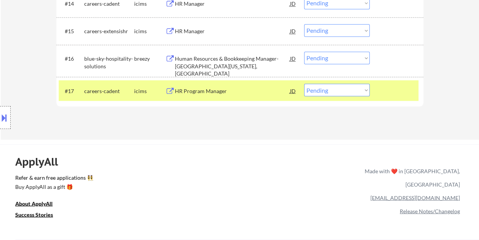
click at [232, 89] on div "HR Program Manager" at bounding box center [232, 91] width 115 height 8
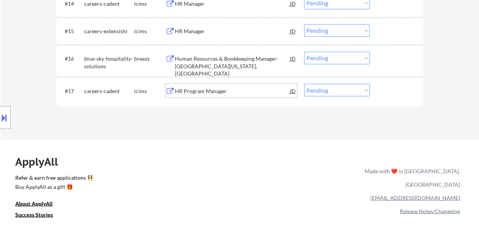
drag, startPoint x: 402, startPoint y: 88, endPoint x: 375, endPoint y: 98, distance: 28.5
click at [400, 92] on div at bounding box center [398, 91] width 34 height 14
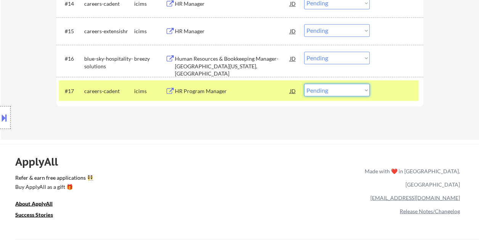
click at [367, 89] on select "Choose an option... Pending Applied Excluded (Questions) Excluded (Expired) Exc…" at bounding box center [337, 90] width 66 height 13
select select ""applied""
click at [304, 84] on select "Choose an option... Pending Applied Excluded (Questions) Excluded (Expired) Exc…" at bounding box center [337, 90] width 66 height 13
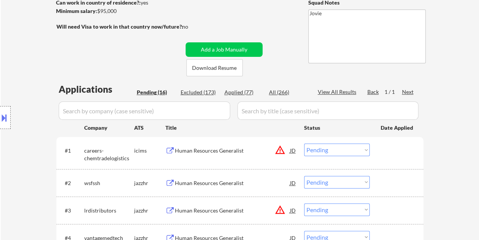
scroll to position [153, 0]
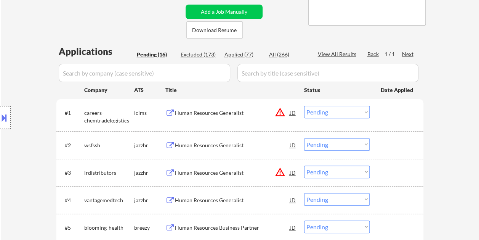
click at [389, 115] on div at bounding box center [398, 113] width 34 height 14
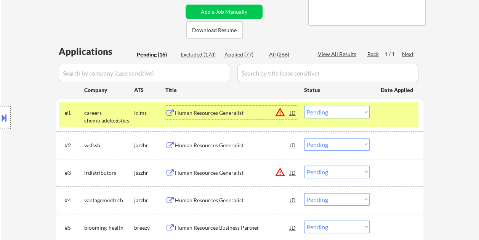
click at [227, 114] on div "Human Resources Generalist" at bounding box center [232, 113] width 115 height 8
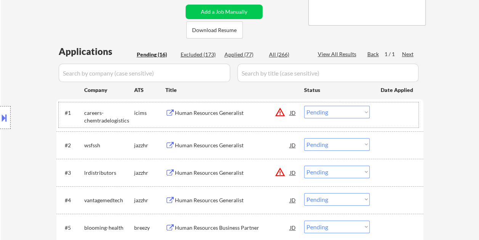
click at [385, 115] on div at bounding box center [398, 113] width 34 height 14
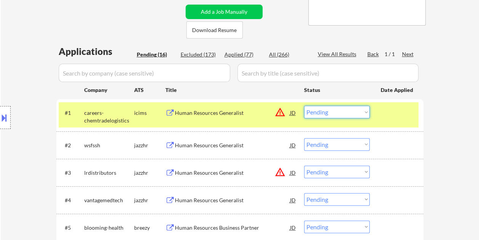
click at [365, 111] on select "Choose an option... Pending Applied Excluded (Questions) Excluded (Expired) Exc…" at bounding box center [337, 112] width 66 height 13
click at [304, 106] on select "Choose an option... Pending Applied Excluded (Questions) Excluded (Expired) Exc…" at bounding box center [337, 112] width 66 height 13
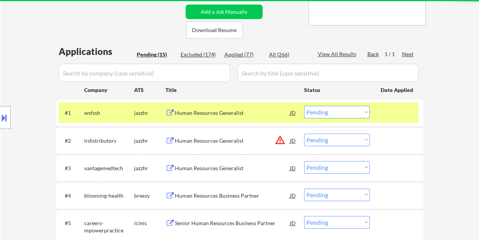
click at [384, 114] on div at bounding box center [398, 113] width 34 height 14
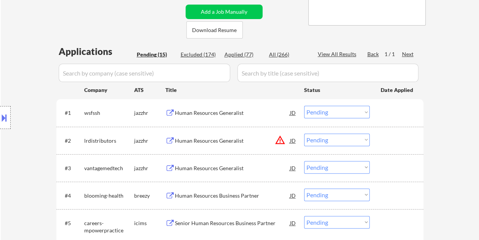
click at [387, 113] on div at bounding box center [398, 113] width 34 height 14
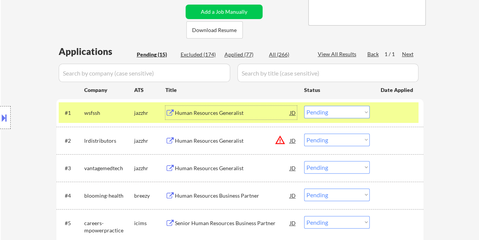
click at [253, 114] on div "Human Resources Generalist" at bounding box center [232, 113] width 115 height 8
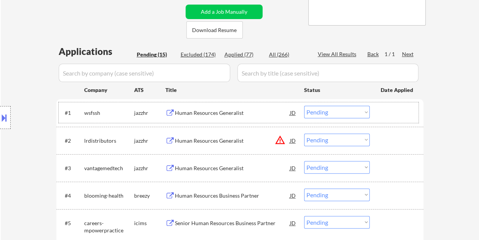
click at [384, 111] on div at bounding box center [398, 113] width 34 height 14
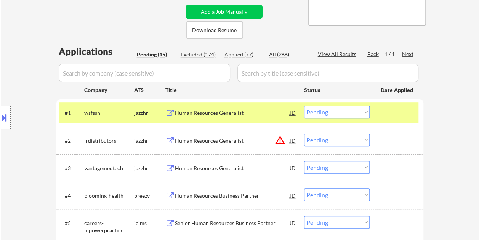
click at [363, 111] on select "Choose an option... Pending Applied Excluded (Questions) Excluded (Expired) Exc…" at bounding box center [337, 112] width 66 height 13
click at [304, 106] on select "Choose an option... Pending Applied Excluded (Questions) Excluded (Expired) Exc…" at bounding box center [337, 112] width 66 height 13
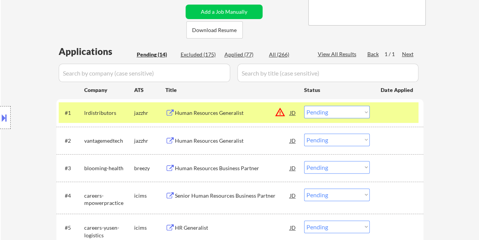
click at [385, 113] on div at bounding box center [398, 113] width 34 height 14
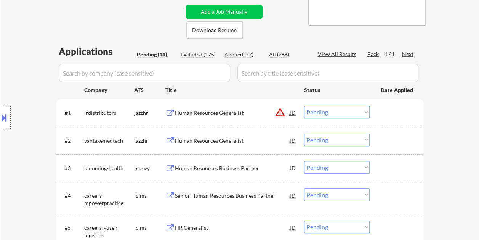
click at [397, 106] on div at bounding box center [398, 113] width 34 height 14
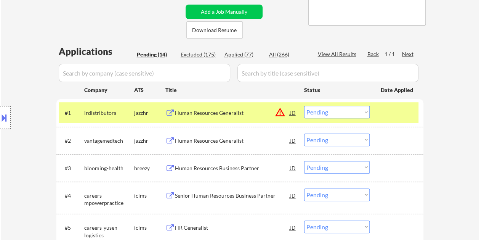
click at [243, 109] on div "Human Resources Generalist" at bounding box center [232, 113] width 115 height 8
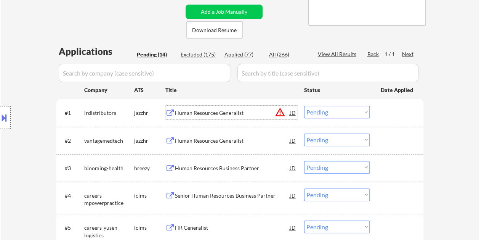
drag, startPoint x: 392, startPoint y: 111, endPoint x: 365, endPoint y: 111, distance: 27.1
click at [392, 111] on div at bounding box center [398, 113] width 34 height 14
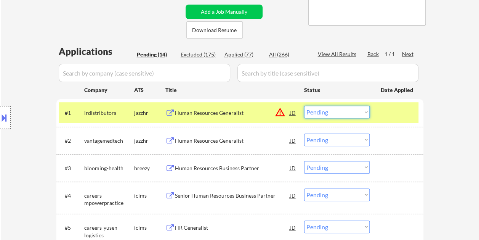
click at [362, 111] on select "Choose an option... Pending Applied Excluded (Questions) Excluded (Expired) Exc…" at bounding box center [337, 112] width 66 height 13
click at [304, 106] on select "Choose an option... Pending Applied Excluded (Questions) Excluded (Expired) Exc…" at bounding box center [337, 112] width 66 height 13
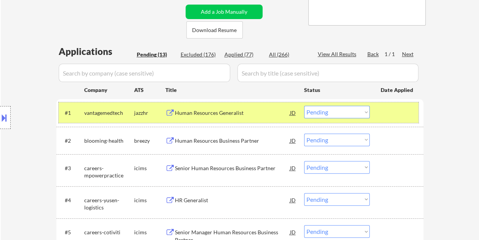
click at [402, 114] on div at bounding box center [398, 113] width 34 height 14
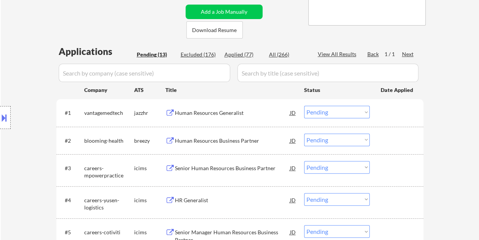
click at [400, 114] on div at bounding box center [398, 113] width 34 height 14
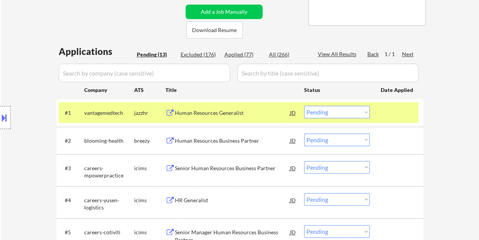
click at [219, 114] on div "Human Resources Generalist" at bounding box center [232, 113] width 115 height 8
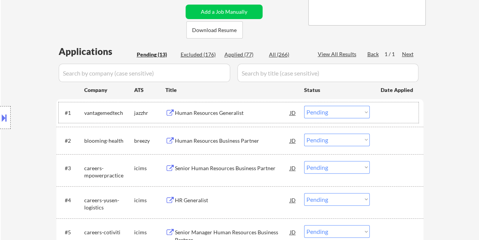
click at [394, 112] on div at bounding box center [398, 113] width 34 height 14
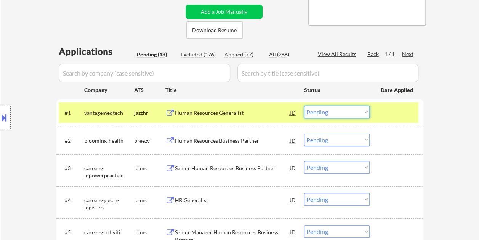
click at [362, 112] on select "Choose an option... Pending Applied Excluded (Questions) Excluded (Expired) Exc…" at bounding box center [337, 112] width 66 height 13
click at [304, 106] on select "Choose an option... Pending Applied Excluded (Questions) Excluded (Expired) Exc…" at bounding box center [337, 112] width 66 height 13
select select ""pending""
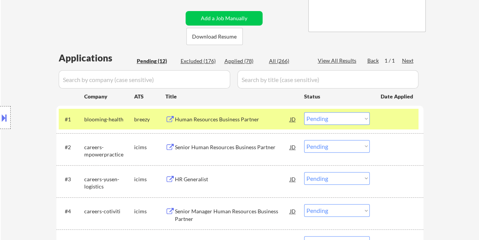
scroll to position [154, 0]
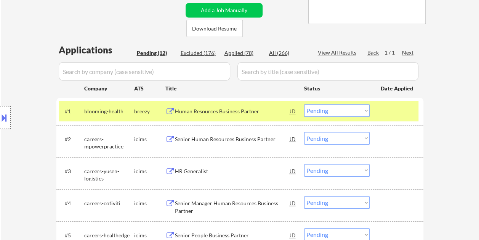
click at [403, 106] on div at bounding box center [398, 111] width 34 height 14
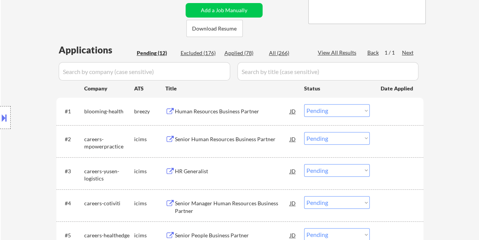
click at [382, 137] on div at bounding box center [398, 139] width 34 height 14
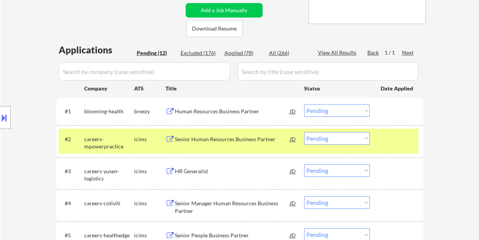
click at [232, 143] on div "Senior Human Resources Business Partner" at bounding box center [232, 139] width 115 height 14
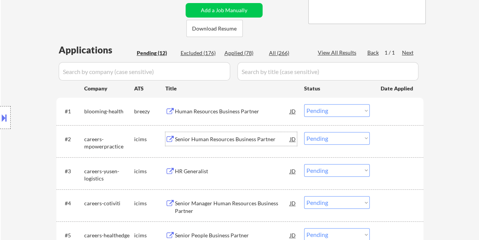
click at [407, 140] on div at bounding box center [398, 139] width 34 height 14
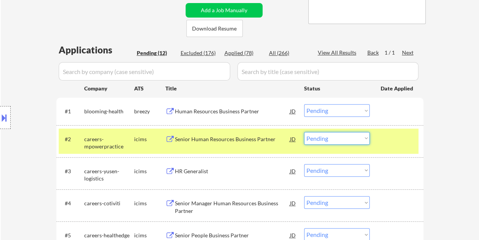
click at [364, 138] on select "Choose an option... Pending Applied Excluded (Questions) Excluded (Expired) Exc…" at bounding box center [337, 138] width 66 height 13
click at [304, 132] on select "Choose an option... Pending Applied Excluded (Questions) Excluded (Expired) Exc…" at bounding box center [337, 138] width 66 height 13
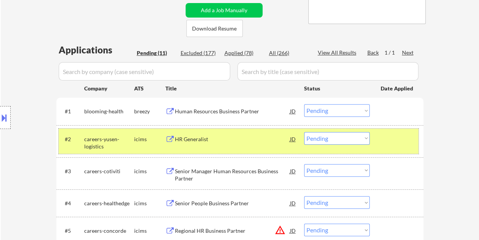
click at [381, 137] on div at bounding box center [398, 139] width 34 height 14
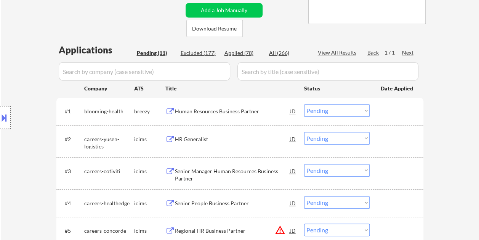
click at [394, 143] on div at bounding box center [398, 139] width 34 height 14
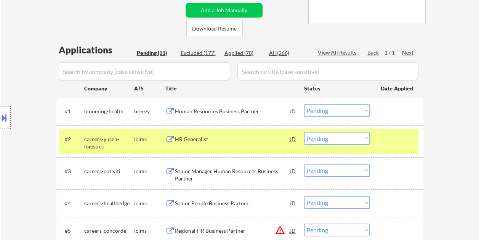
click at [259, 143] on div "HR Generalist" at bounding box center [232, 139] width 115 height 14
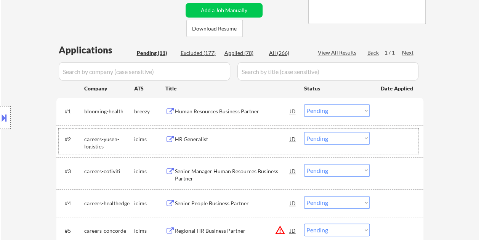
drag, startPoint x: 400, startPoint y: 147, endPoint x: 374, endPoint y: 140, distance: 26.8
click at [400, 147] on div "#2 careers-yusen-logistics icims HR Generalist JD warning_amber Choose an optio…" at bounding box center [239, 141] width 360 height 25
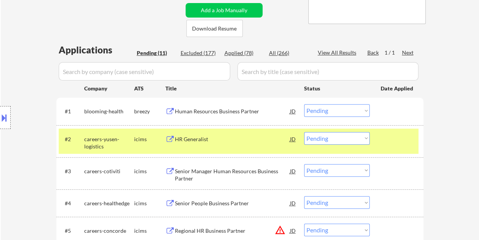
click at [369, 140] on select "Choose an option... Pending Applied Excluded (Questions) Excluded (Expired) Exc…" at bounding box center [337, 138] width 66 height 13
click at [304, 132] on select "Choose an option... Pending Applied Excluded (Questions) Excluded (Expired) Exc…" at bounding box center [337, 138] width 66 height 13
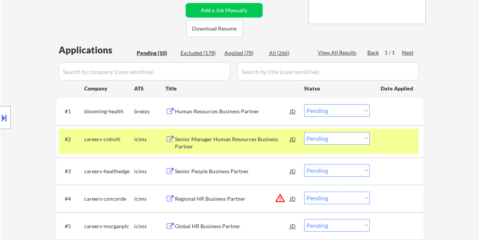
click at [386, 134] on div at bounding box center [398, 139] width 34 height 14
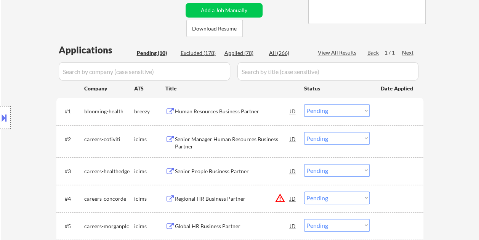
click at [388, 138] on div at bounding box center [398, 139] width 34 height 14
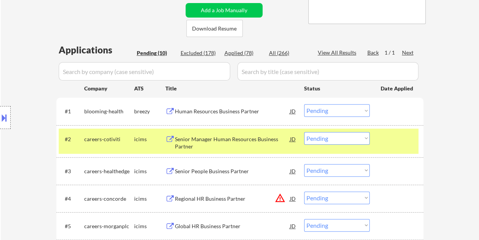
click at [236, 141] on div "Senior Manager Human Resources Business Partner" at bounding box center [232, 142] width 115 height 15
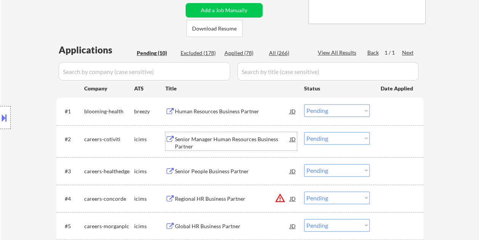
click at [389, 137] on div at bounding box center [398, 139] width 34 height 14
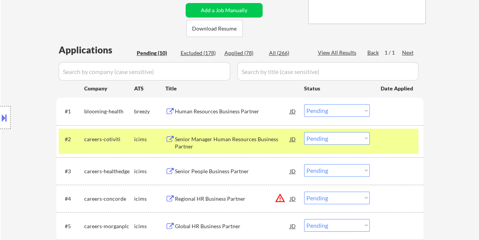
click at [363, 140] on select "Choose an option... Pending Applied Excluded (Questions) Excluded (Expired) Exc…" at bounding box center [337, 138] width 66 height 13
click at [304, 132] on select "Choose an option... Pending Applied Excluded (Questions) Excluded (Expired) Exc…" at bounding box center [337, 138] width 66 height 13
select select ""pending""
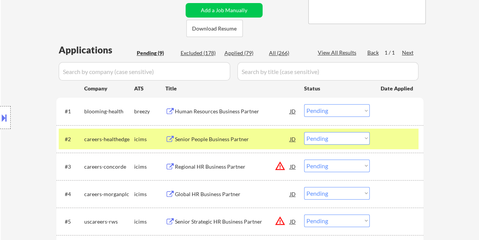
click at [384, 140] on div at bounding box center [398, 139] width 34 height 14
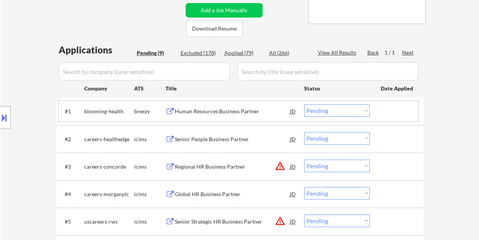
click at [386, 108] on div at bounding box center [398, 111] width 34 height 14
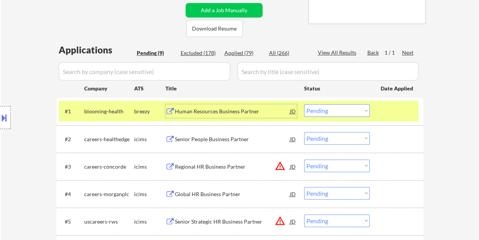
click at [258, 107] on div "Human Resources Business Partner" at bounding box center [232, 111] width 115 height 14
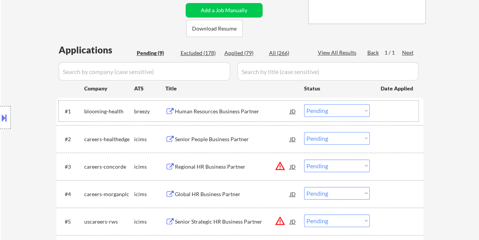
drag, startPoint x: 381, startPoint y: 113, endPoint x: 368, endPoint y: 112, distance: 13.4
click at [382, 113] on div at bounding box center [398, 111] width 34 height 14
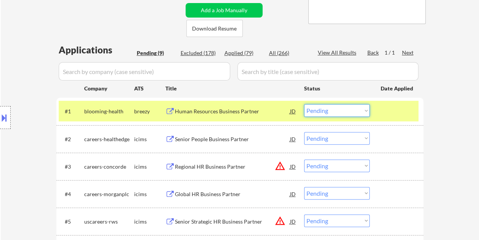
click at [365, 112] on select "Choose an option... Pending Applied Excluded (Questions) Excluded (Expired) Exc…" at bounding box center [337, 110] width 66 height 13
click at [304, 104] on select "Choose an option... Pending Applied Excluded (Questions) Excluded (Expired) Exc…" at bounding box center [337, 110] width 66 height 13
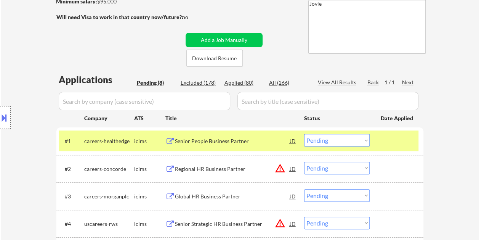
scroll to position [153, 0]
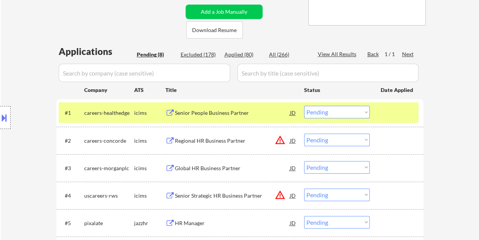
click at [393, 111] on div at bounding box center [398, 113] width 34 height 14
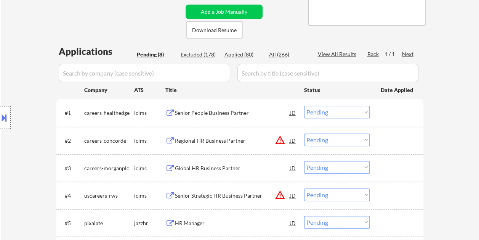
click at [394, 111] on div at bounding box center [398, 113] width 34 height 14
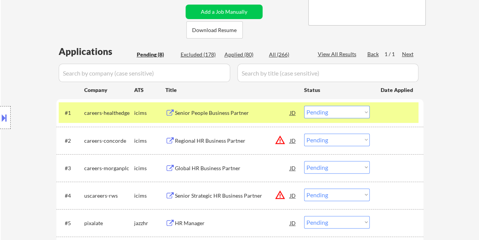
click at [204, 111] on div "Senior People Business Partner" at bounding box center [232, 113] width 115 height 8
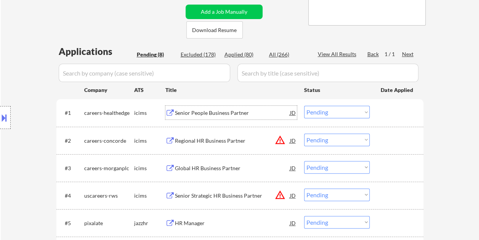
click at [378, 108] on div "#1 careers-healthedge icims Senior People Business Partner JD warning_amber Cho…" at bounding box center [239, 112] width 360 height 21
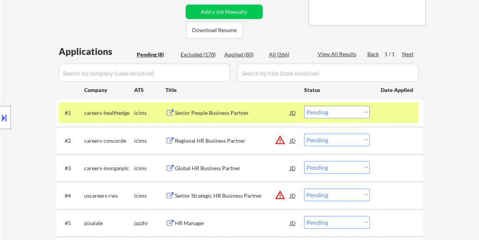
click at [365, 110] on select "Choose an option... Pending Applied Excluded (Questions) Excluded (Expired) Exc…" at bounding box center [337, 112] width 66 height 13
click at [304, 106] on select "Choose an option... Pending Applied Excluded (Questions) Excluded (Expired) Exc…" at bounding box center [337, 112] width 66 height 13
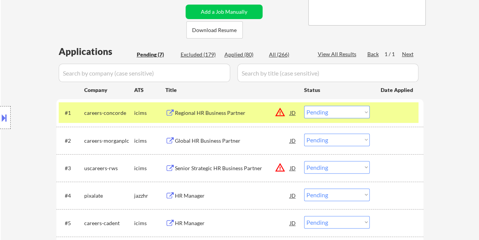
click at [403, 113] on div at bounding box center [398, 113] width 34 height 14
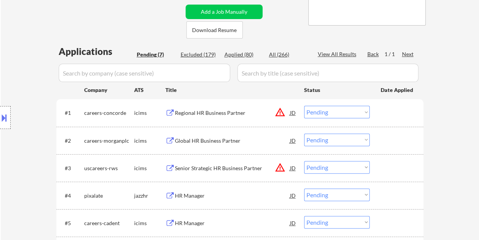
click at [403, 111] on div at bounding box center [398, 113] width 34 height 14
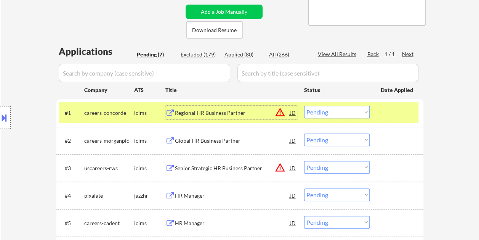
click at [230, 114] on div "Regional HR Business Partner" at bounding box center [232, 113] width 115 height 8
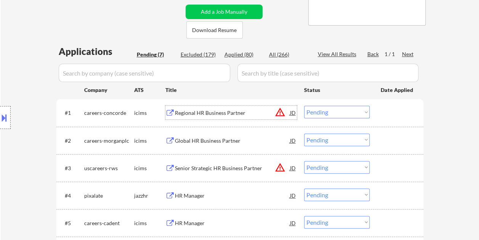
click at [389, 116] on div at bounding box center [398, 113] width 34 height 14
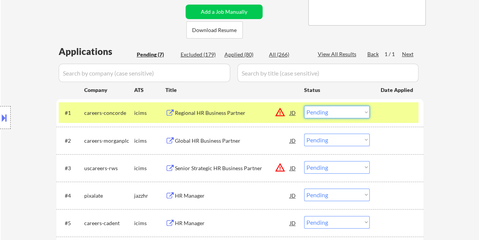
click at [365, 112] on select "Choose an option... Pending Applied Excluded (Questions) Excluded (Expired) Exc…" at bounding box center [337, 112] width 66 height 13
click at [304, 106] on select "Choose an option... Pending Applied Excluded (Questions) Excluded (Expired) Exc…" at bounding box center [337, 112] width 66 height 13
select select ""pending""
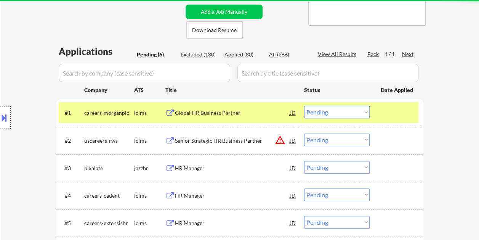
click at [383, 109] on div at bounding box center [398, 113] width 34 height 14
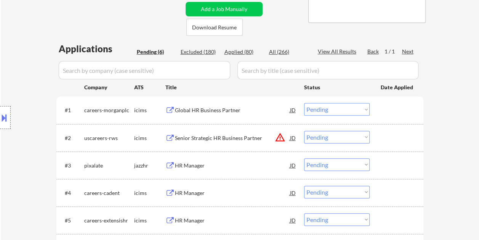
scroll to position [160, 0]
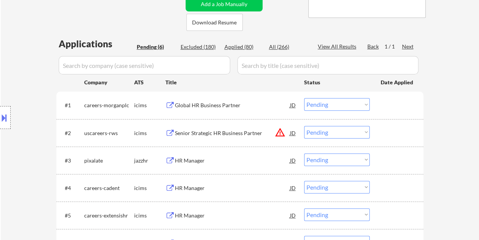
click at [381, 104] on div at bounding box center [398, 105] width 34 height 14
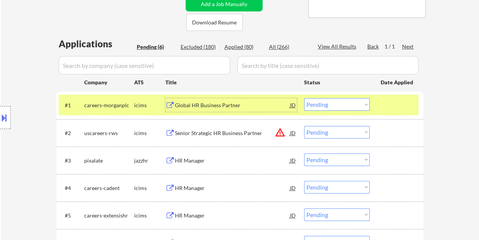
click at [237, 106] on div "Global HR Business Partner" at bounding box center [232, 105] width 115 height 8
